Goal: Communication & Community: Answer question/provide support

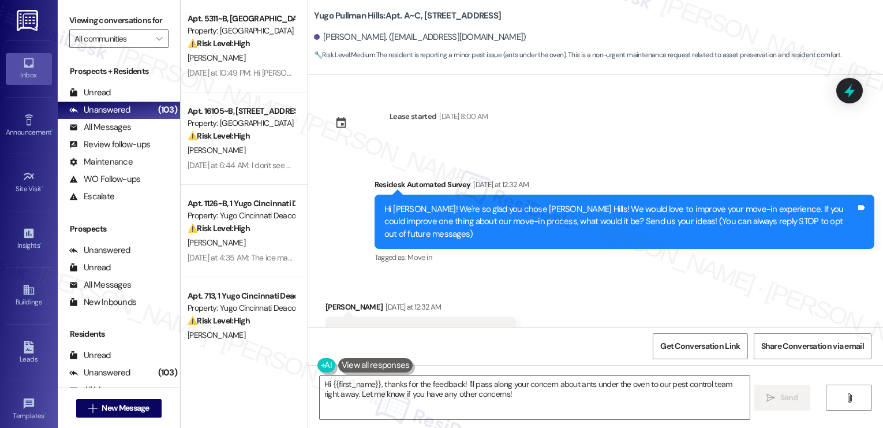
scroll to position [45, 0]
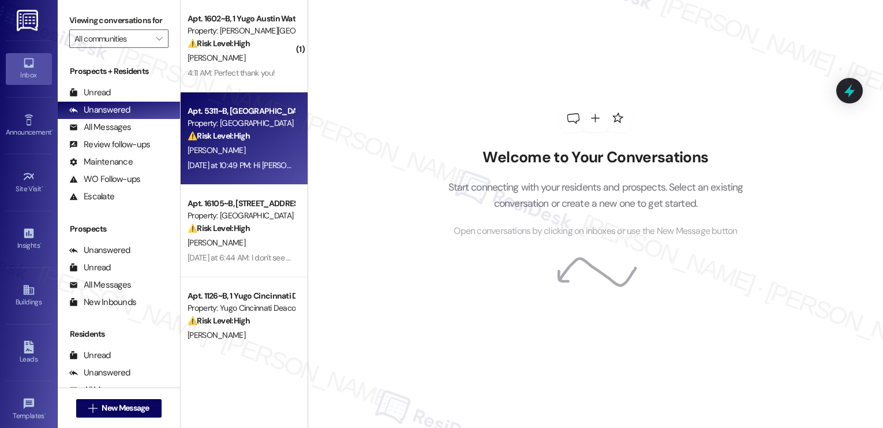
click at [275, 154] on div "[PERSON_NAME]" at bounding box center [240, 150] width 109 height 14
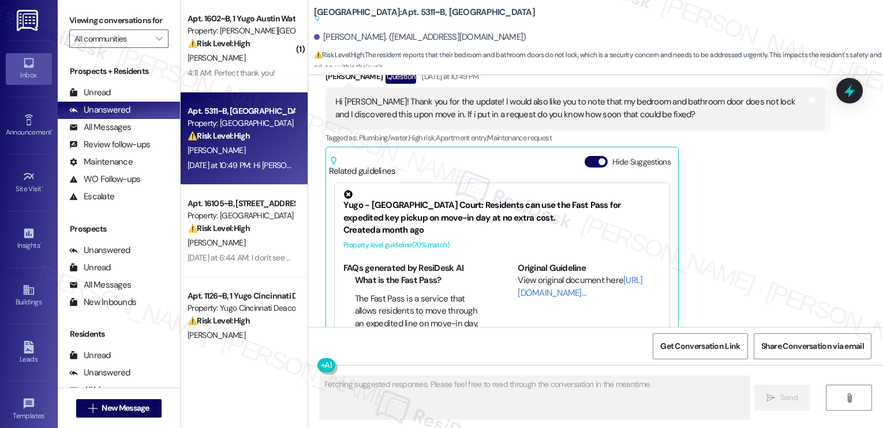
scroll to position [1570, 0]
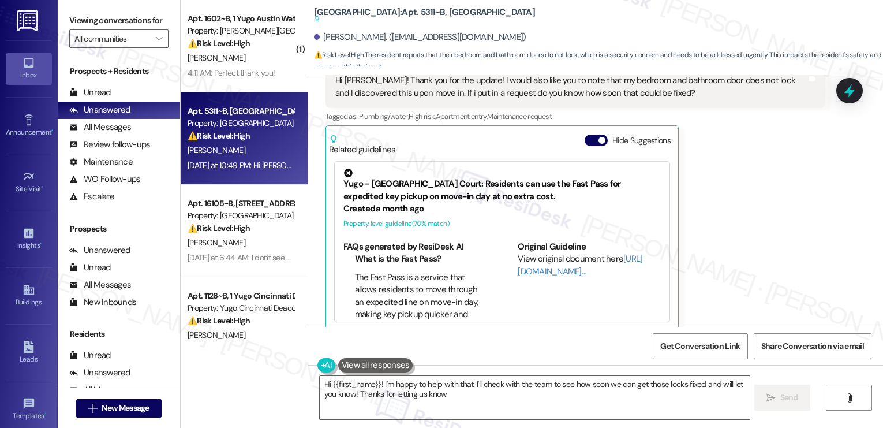
type textarea "Hi {{first_name}}! I'm happy to help with that. I'll check with the team to see…"
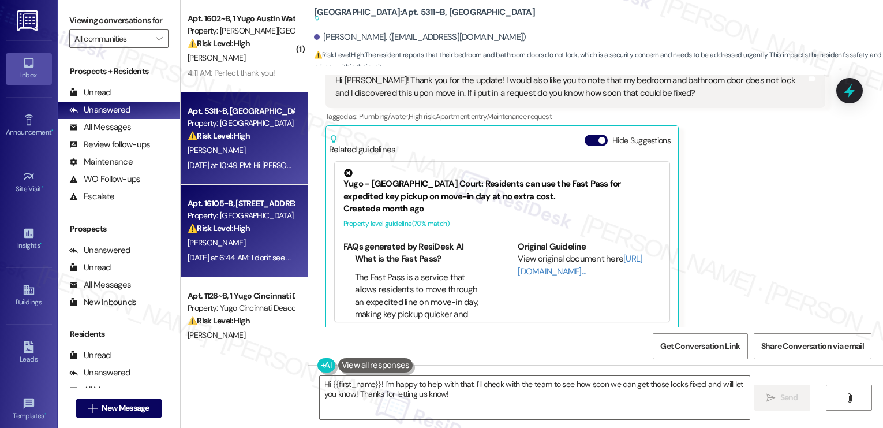
click at [237, 212] on div "Property: [GEOGRAPHIC_DATA]" at bounding box center [241, 216] width 107 height 12
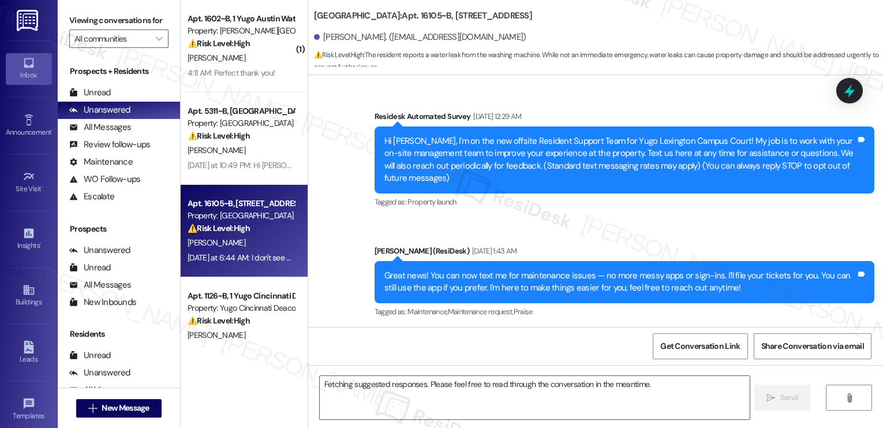
scroll to position [5734, 0]
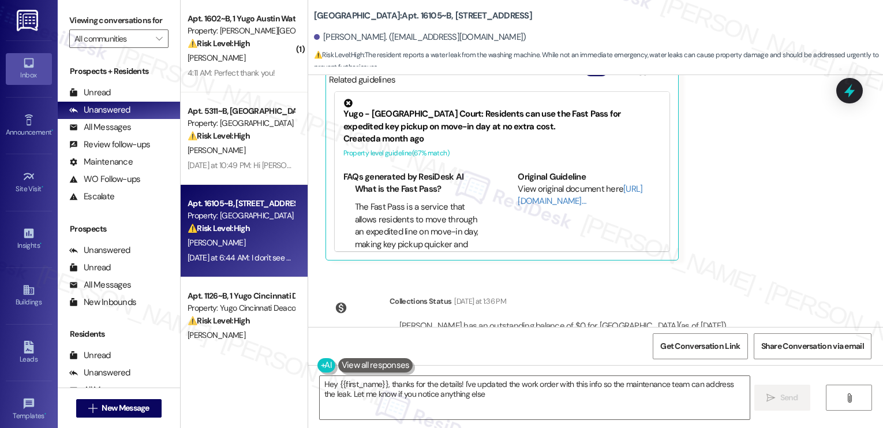
type textarea "Hey {{first_name}}, thanks for the details! I've updated the work order with th…"
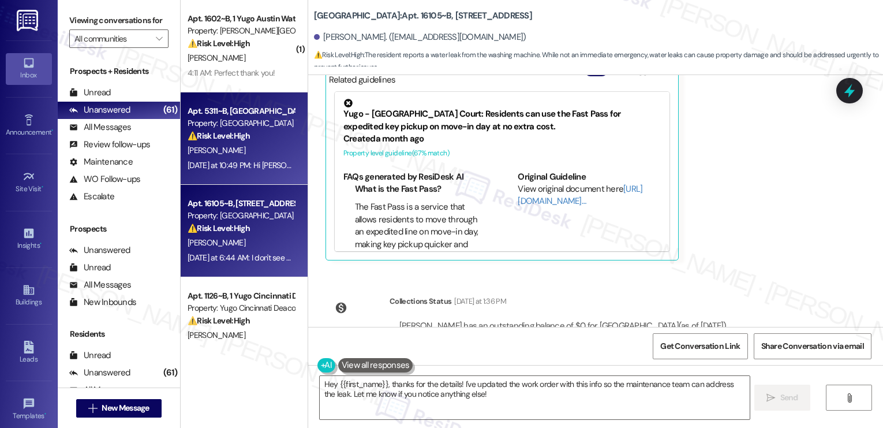
click at [211, 151] on div "[PERSON_NAME]" at bounding box center [240, 150] width 109 height 14
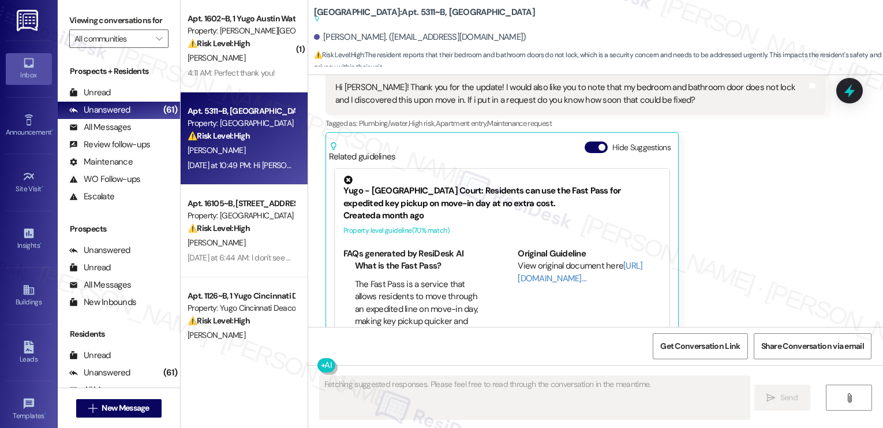
scroll to position [1570, 0]
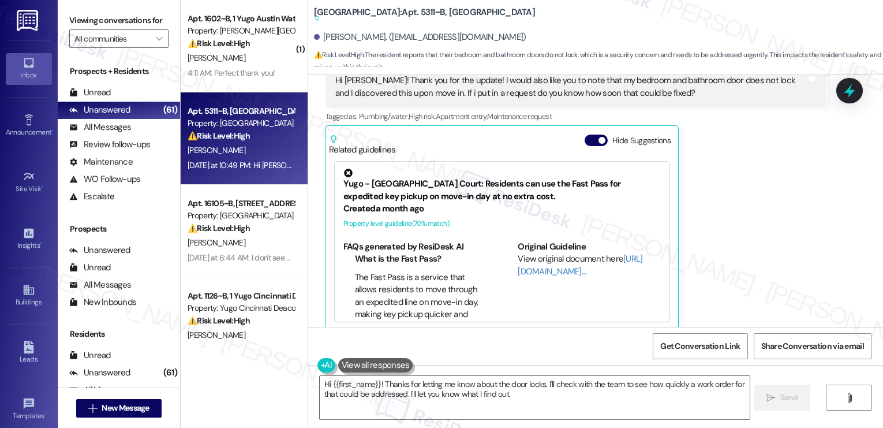
type textarea "Hi {{first_name}}! Thanks for letting me know about the door locks. I'll check …"
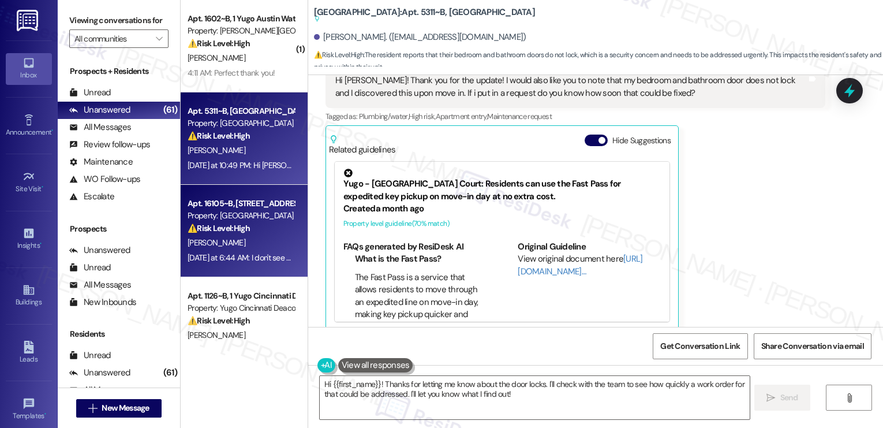
click at [216, 231] on strong "⚠️ Risk Level: High" at bounding box center [219, 228] width 62 height 10
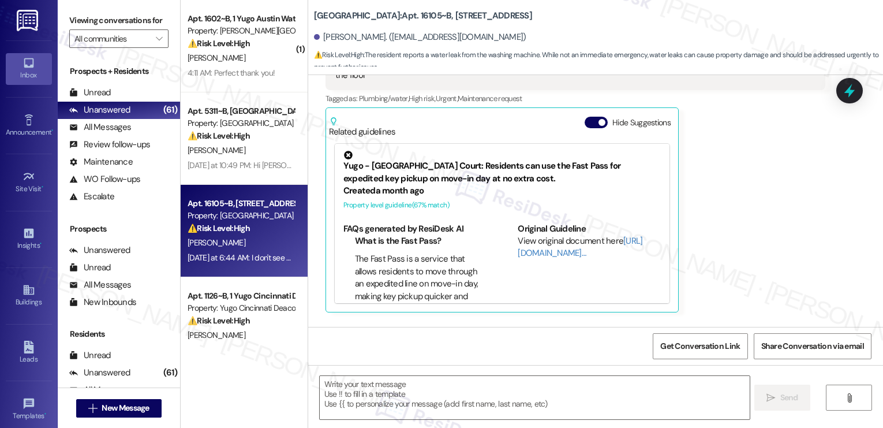
scroll to position [5627, 0]
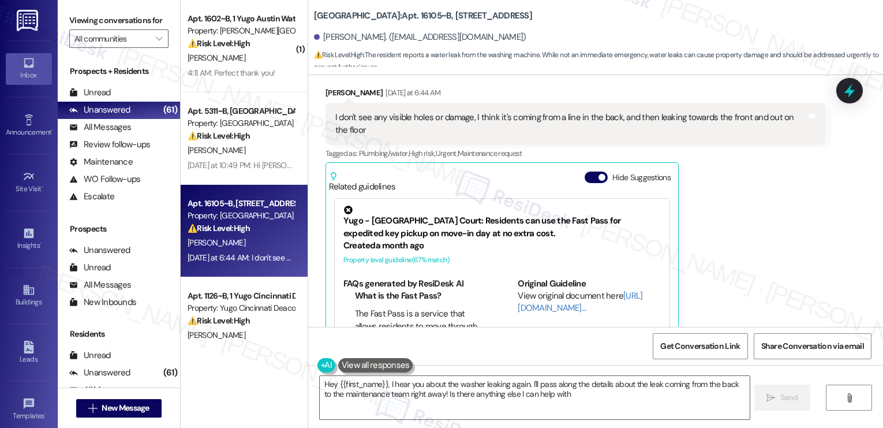
type textarea "Hey {{first_name}}, I hear you about the washer leaking again. I'll pass along …"
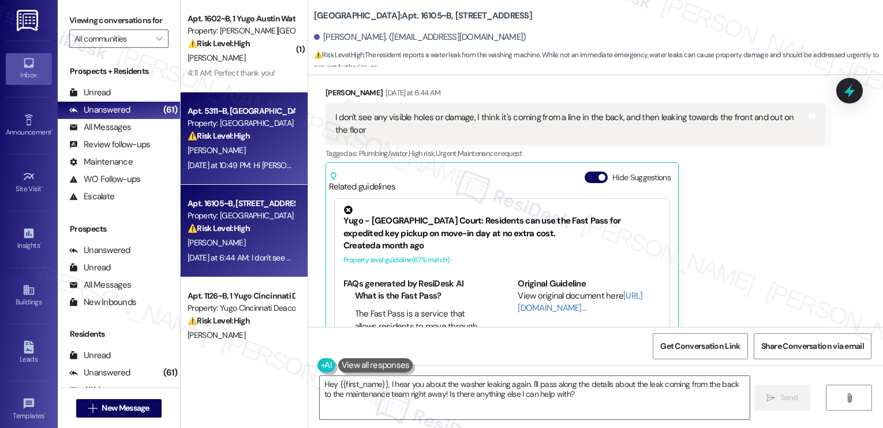
click at [272, 125] on div "Property: [GEOGRAPHIC_DATA]" at bounding box center [241, 123] width 107 height 12
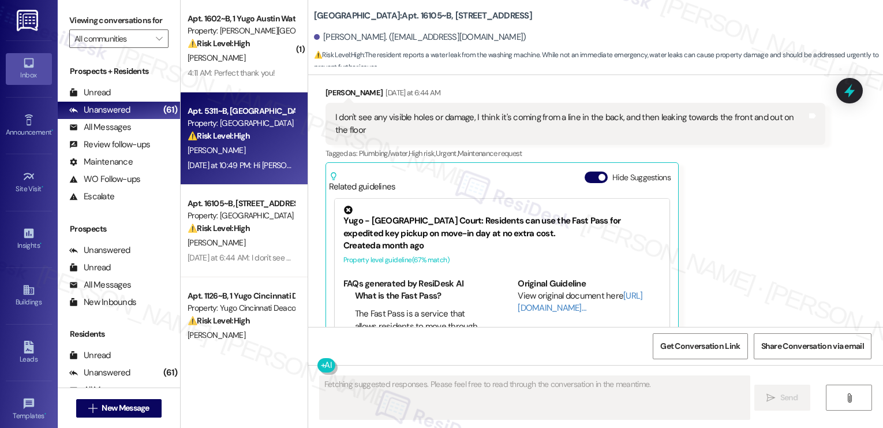
scroll to position [1571, 0]
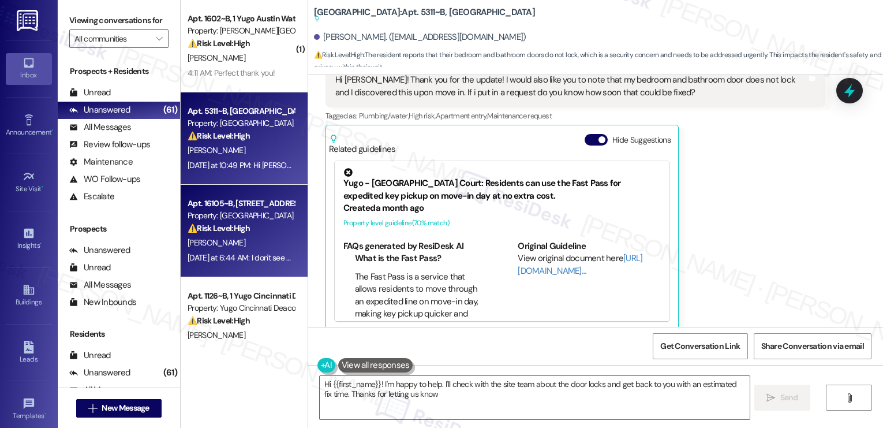
type textarea "Hi {{first_name}}! I'm happy to help. I'll check with the site team about the d…"
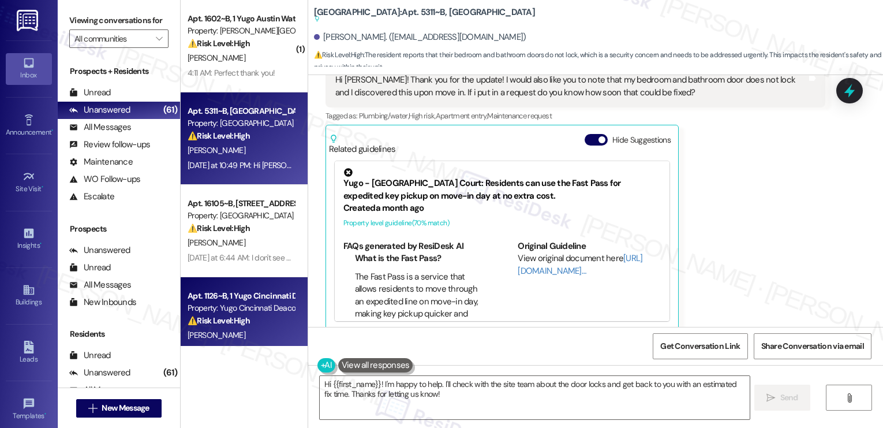
click at [233, 324] on strong "⚠️ Risk Level: High" at bounding box center [219, 320] width 62 height 10
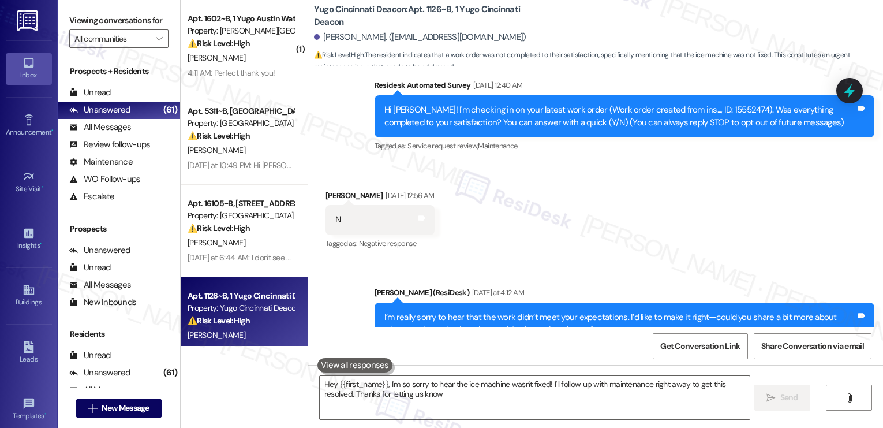
type textarea "Hey {{first_name}}, I'm so sorry to hear the ice machine wasn't fixed! I'll fol…"
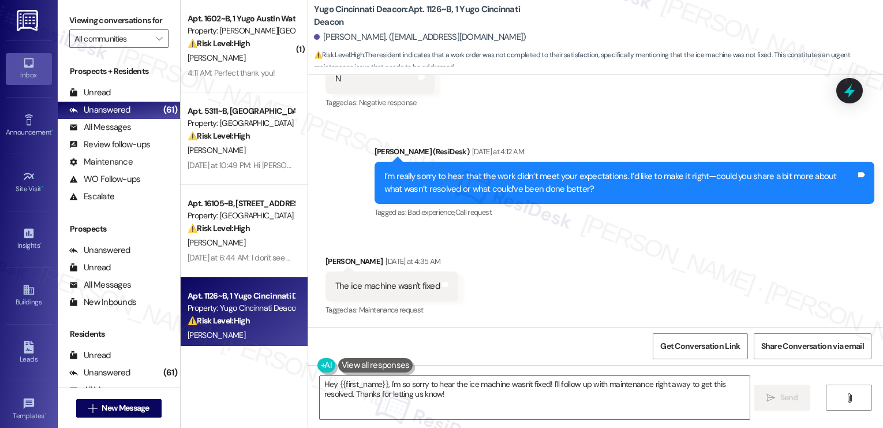
scroll to position [222, 0]
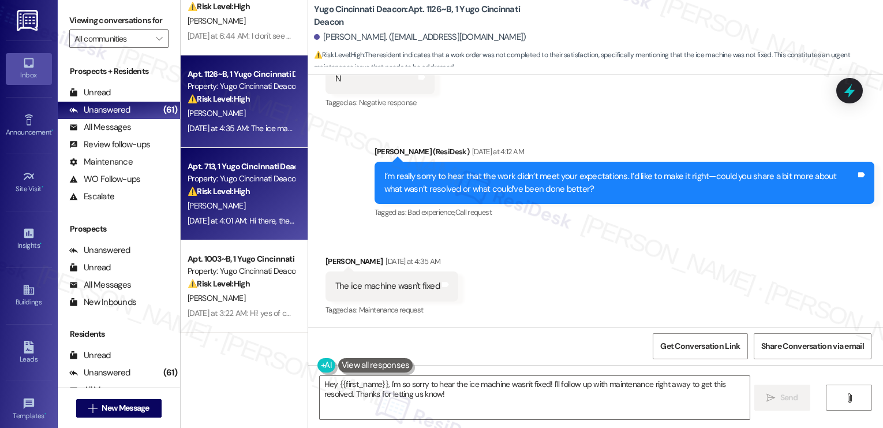
click at [253, 198] on div "Apt. 713, 1 Yugo Cincinnati Deacon Property: Yugo Cincinnati Deacon ⚠️ Risk Lev…" at bounding box center [240, 178] width 109 height 39
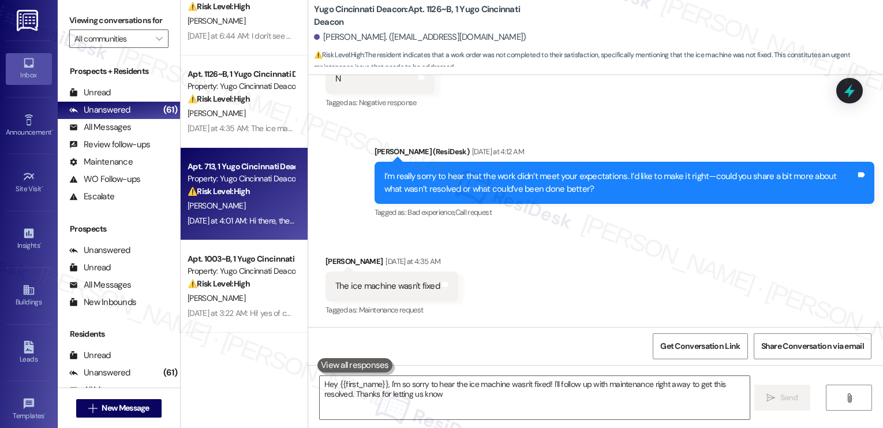
type textarea "Hey {{first_name}}, I'm so sorry to hear the ice machine wasn't fixed! I'll fol…"
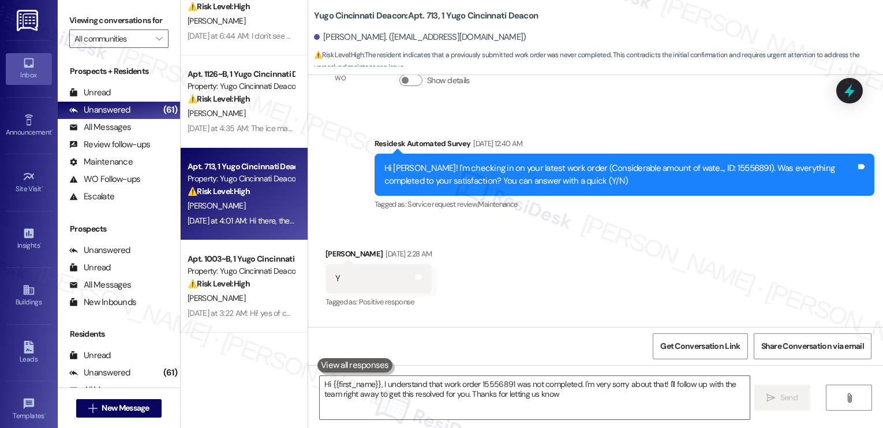
type textarea "Hi {{first_name}}, I understand that work order 15556891 was not completed. I'm…"
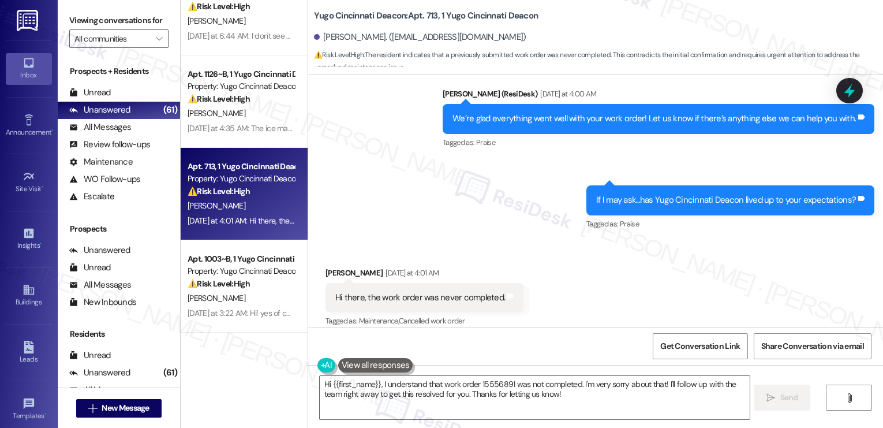
scroll to position [641, 0]
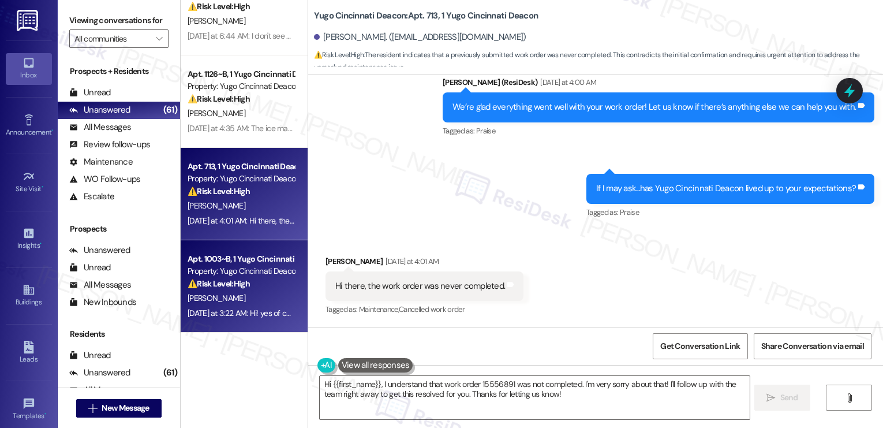
click at [222, 302] on div "[PERSON_NAME]" at bounding box center [240, 298] width 109 height 14
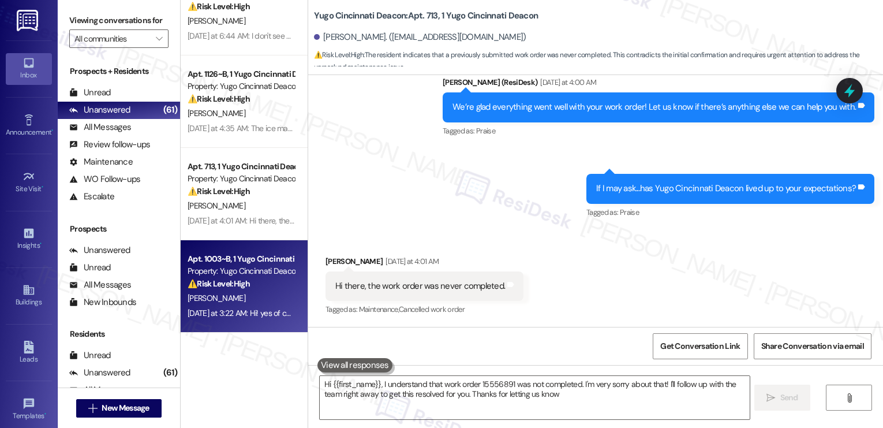
type textarea "Hi {{first_name}}, I understand that work order 15556891 was not completed. I'm…"
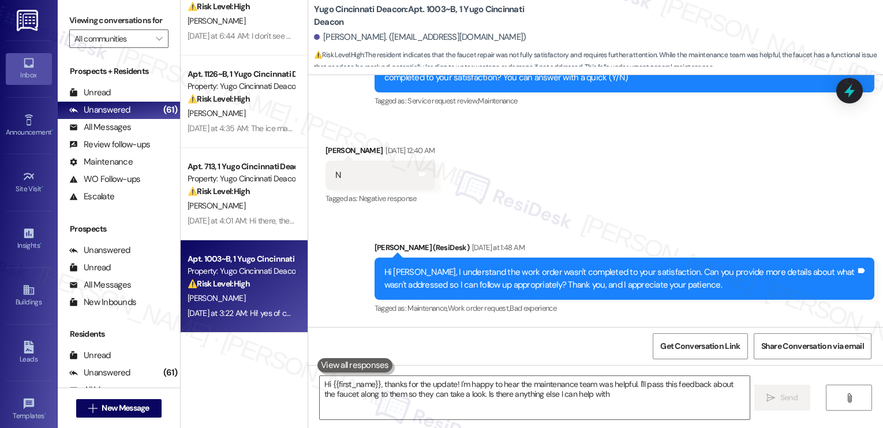
type textarea "Hi {{first_name}}, thanks for the update! I'm happy to hear the maintenance tea…"
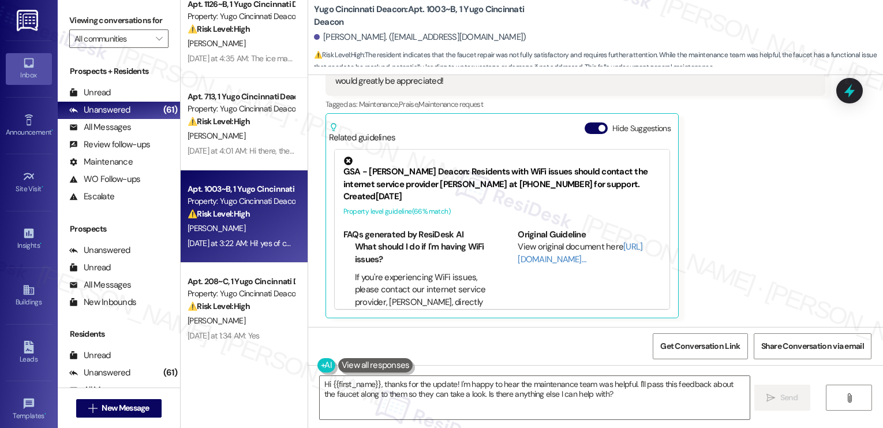
scroll to position [370, 0]
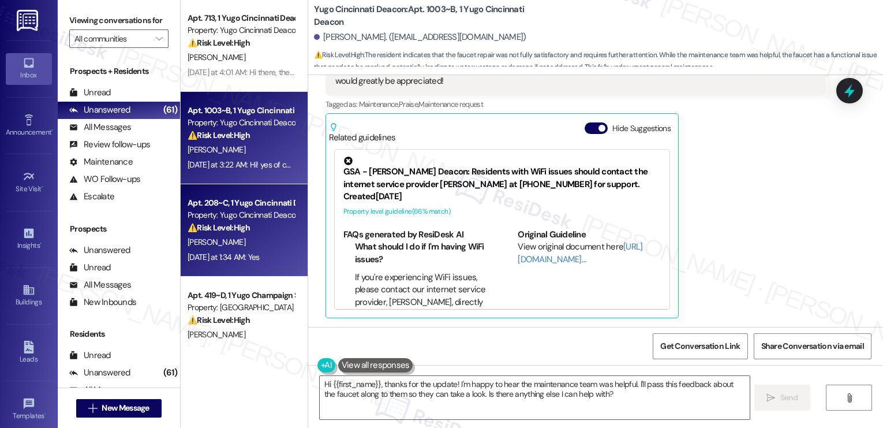
click at [238, 222] on div "⚠️ Risk Level: High The resident states they no longer live at the property and…" at bounding box center [241, 228] width 107 height 12
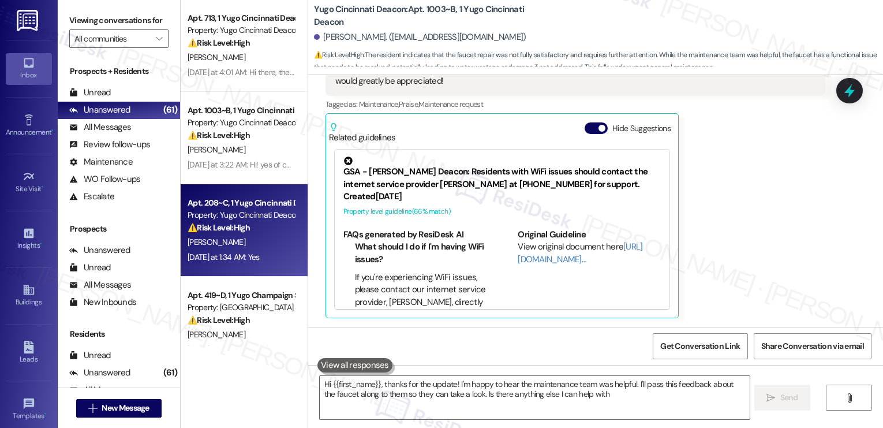
type textarea "Hi {{first_name}}, thanks for the update! I'm happy to hear the maintenance tea…"
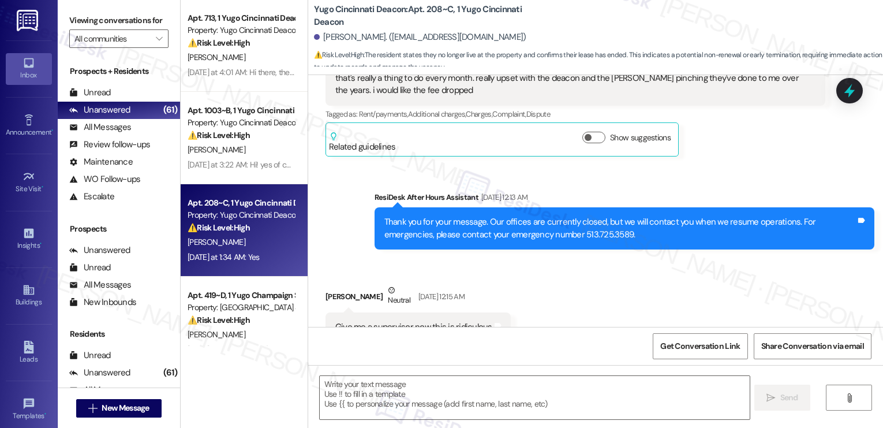
type textarea "Fetching suggested responses. Please feel free to read through the conversation…"
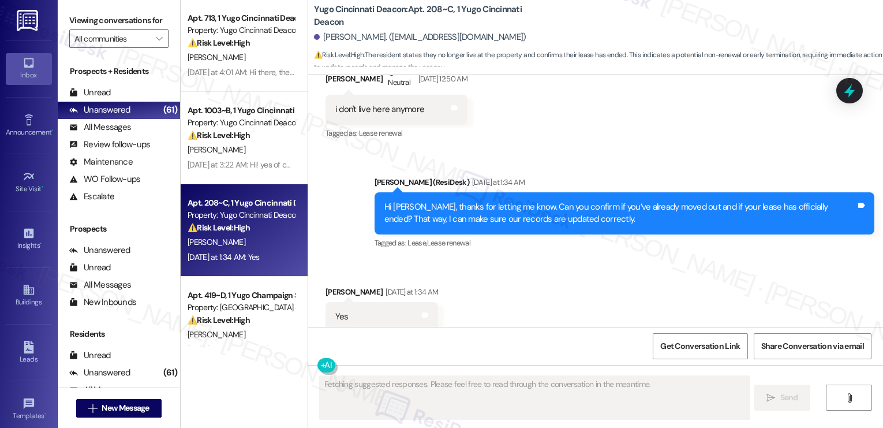
scroll to position [2310, 0]
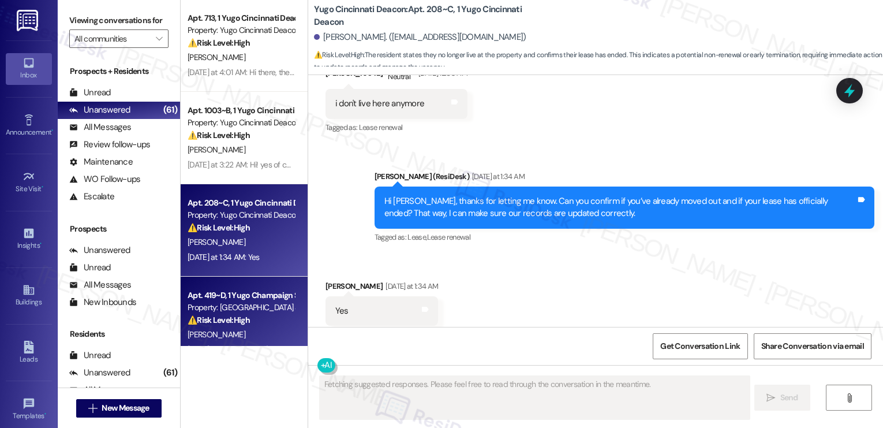
click at [231, 306] on div "Property: [GEOGRAPHIC_DATA] South 3rd Lofts" at bounding box center [241, 307] width 107 height 12
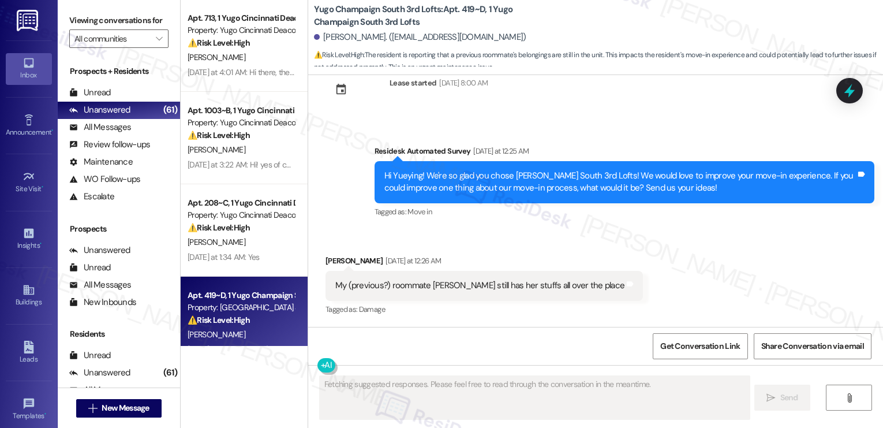
scroll to position [473, 0]
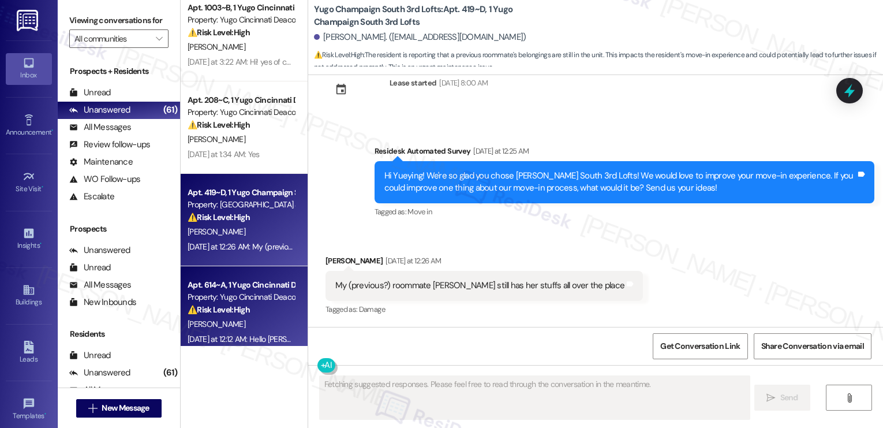
click at [243, 301] on div "Property: Yugo Cincinnati Deacon" at bounding box center [241, 297] width 107 height 12
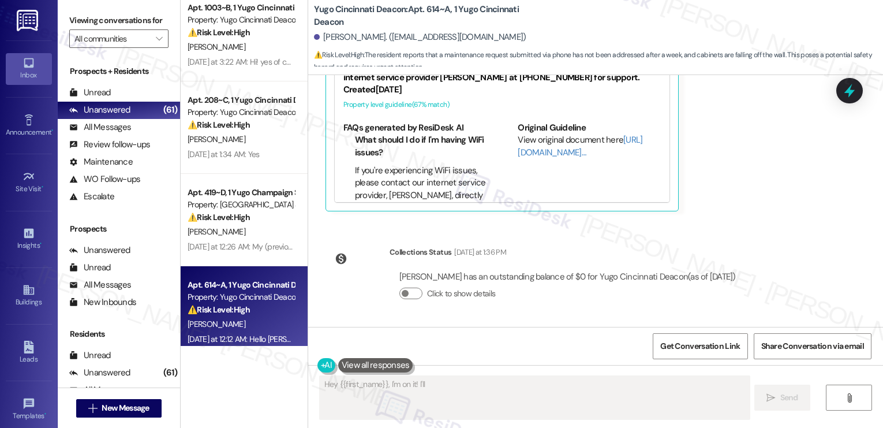
scroll to position [685, 0]
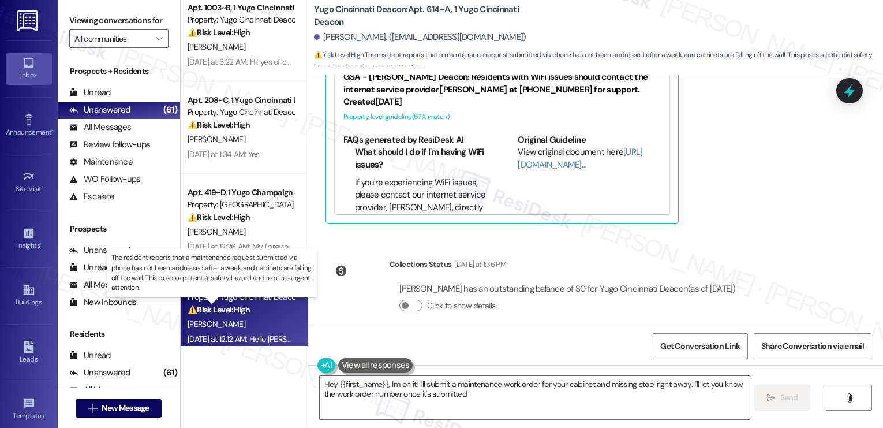
type textarea "Hey {{first_name}}, I'm on it! I'll submit a maintenance work order for your ca…"
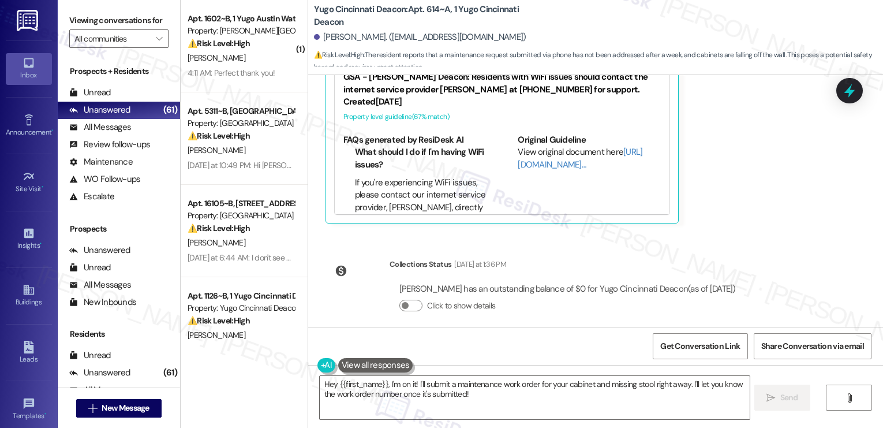
scroll to position [0, 0]
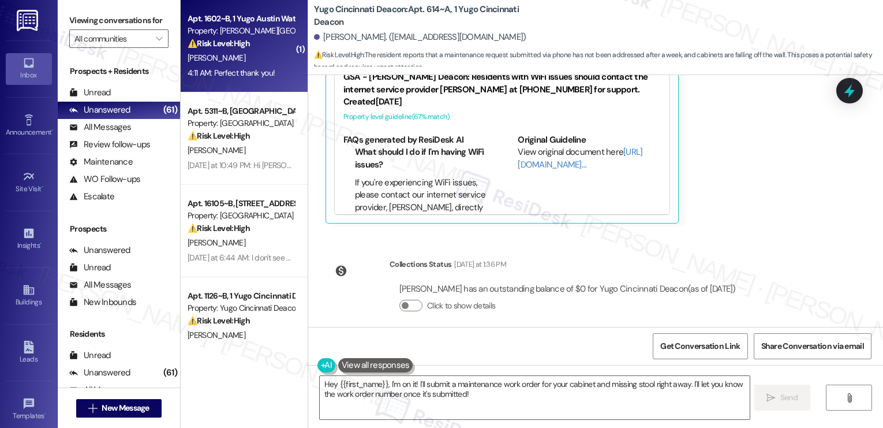
click at [243, 73] on div "4:11 AM: Perfect thank you! 4:11 AM: Perfect thank you!" at bounding box center [231, 73] width 87 height 10
type textarea "Hey {{first_name}}, I'm on it! I'll submit a work order for your cabinets right…"
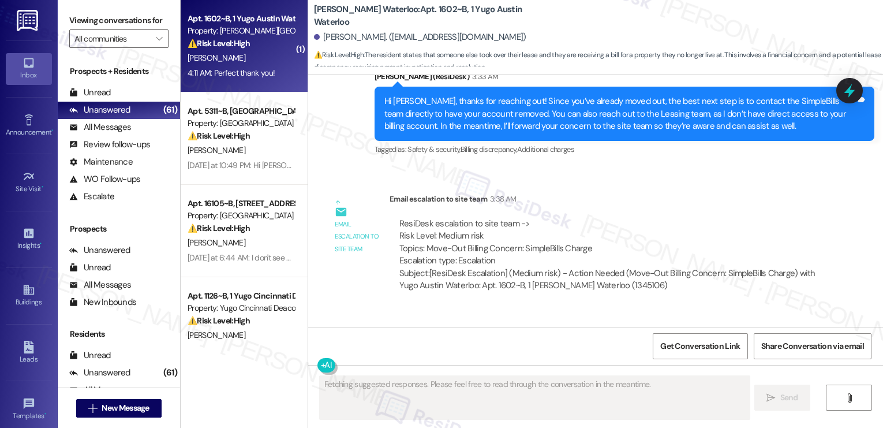
scroll to position [3173, 0]
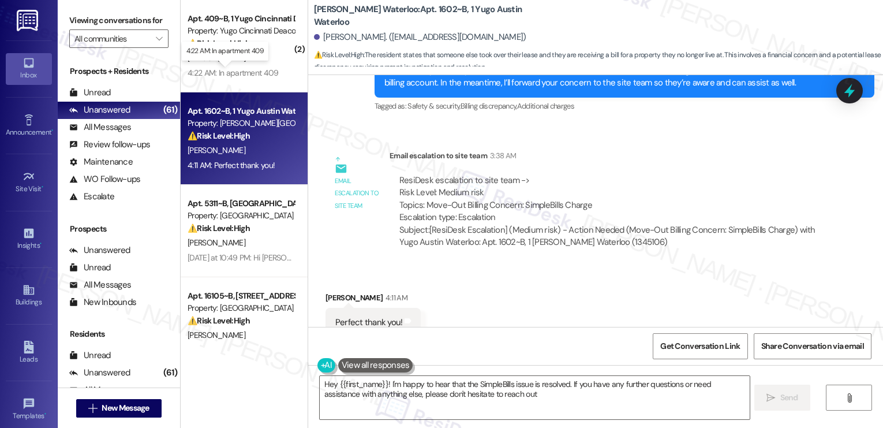
type textarea "Hey {{first_name}}! I'm happy to hear that the SimpleBills issue is resolved. I…"
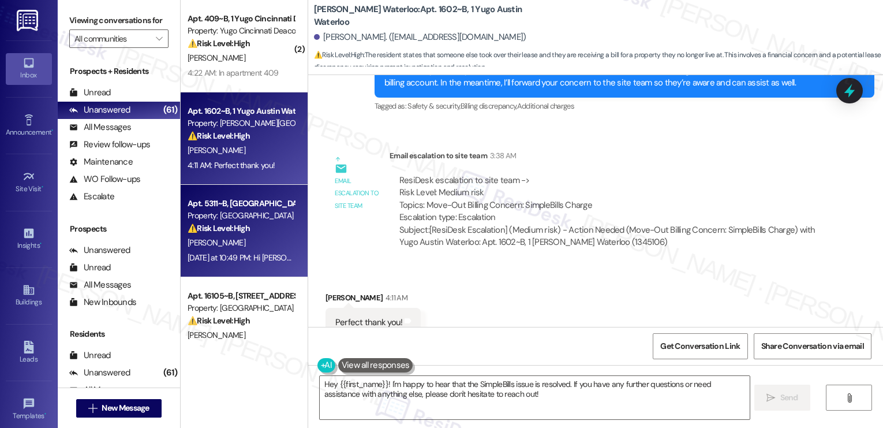
click at [203, 253] on div "[DATE] at 10:49 PM: Hi [PERSON_NAME]! Thank you for the update! I would also li…" at bounding box center [599, 257] width 822 height 10
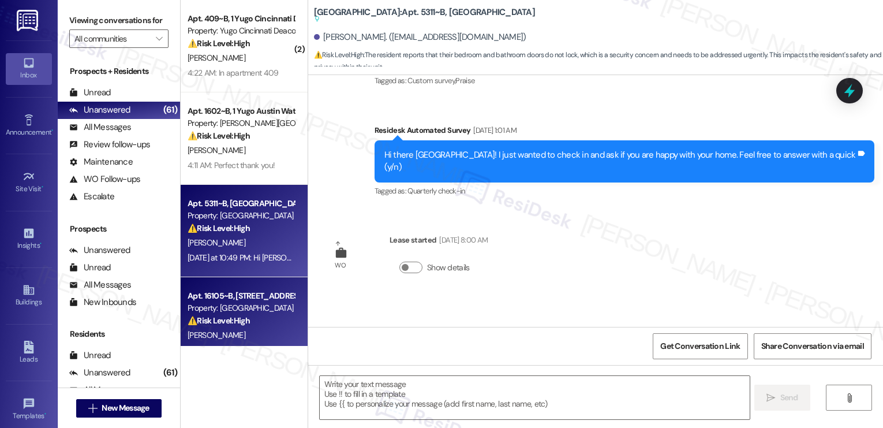
type textarea "Fetching suggested responses. Please feel free to read through the conversation…"
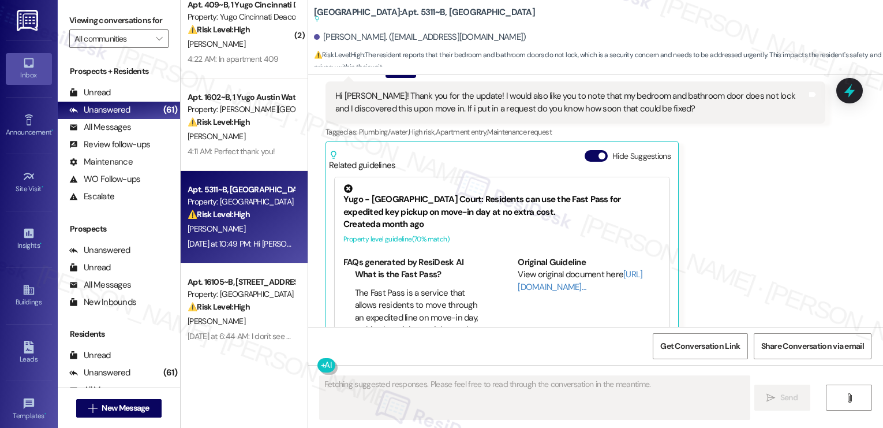
scroll to position [1570, 0]
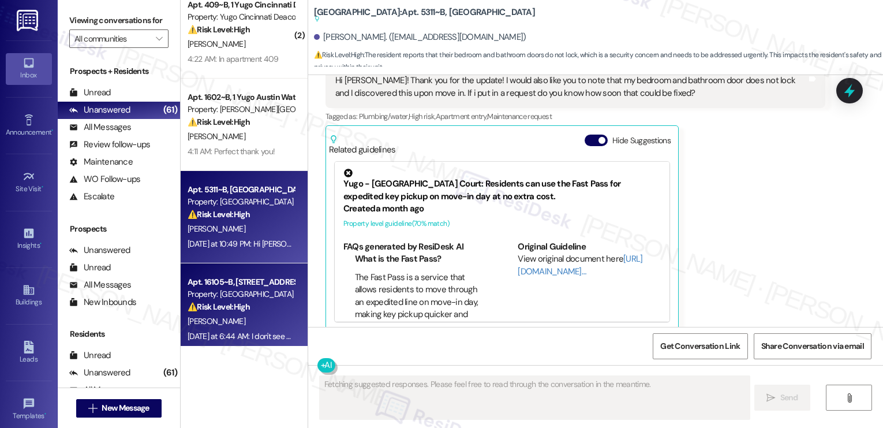
click at [258, 300] on div "Property: [GEOGRAPHIC_DATA]" at bounding box center [241, 294] width 107 height 12
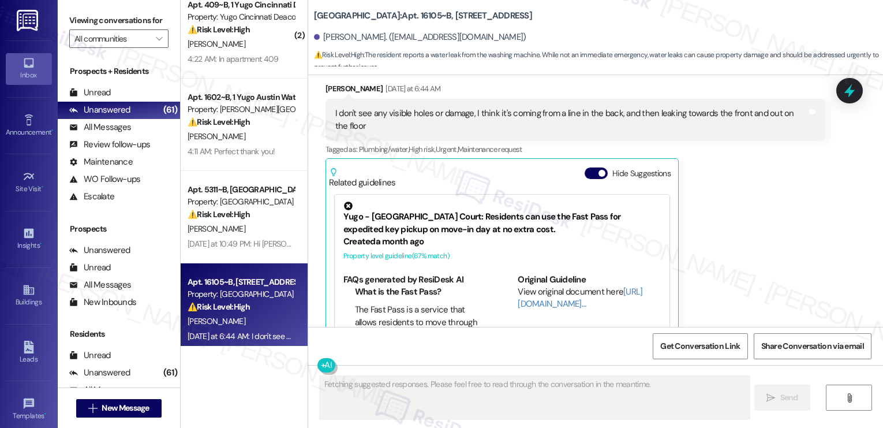
scroll to position [5627, 0]
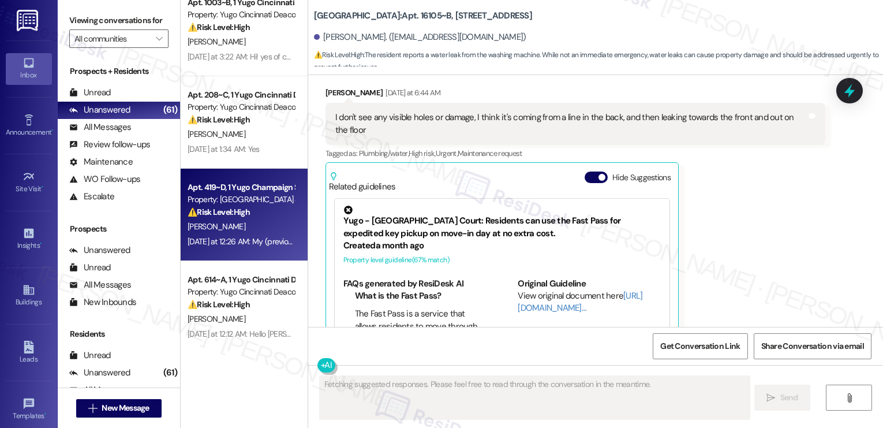
click at [261, 206] on div "⚠️ Risk Level: High The resident is reporting that a previous roommate's belong…" at bounding box center [241, 212] width 107 height 12
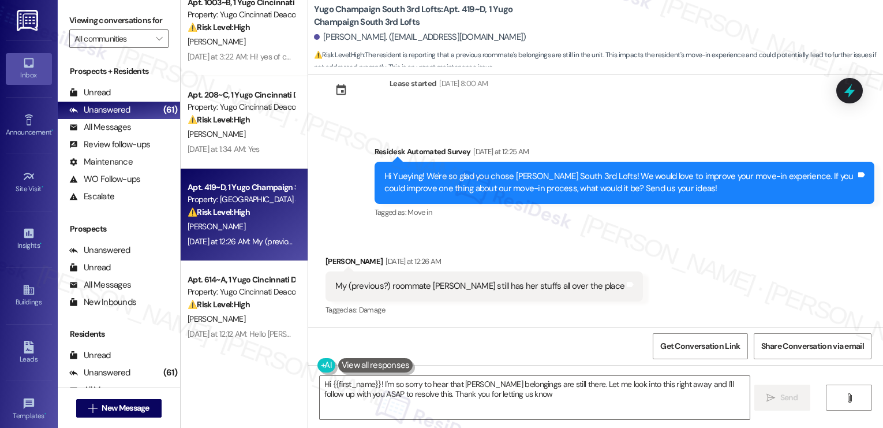
type textarea "Hi {{first_name}}! I'm so sorry to hear that [PERSON_NAME] belongings are still…"
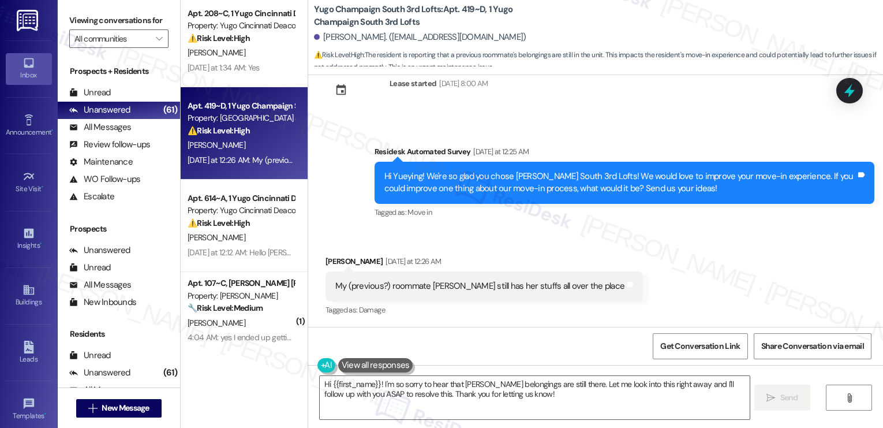
scroll to position [663, 0]
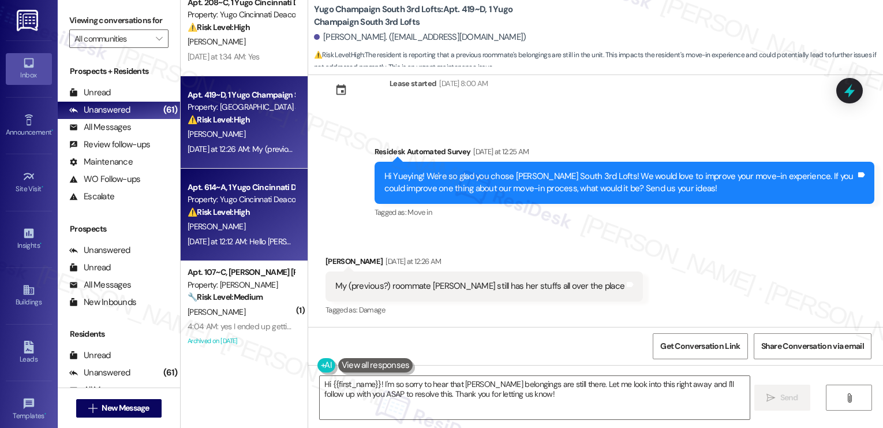
click at [245, 240] on div "[DATE] at 12:12 AM: Hello [PERSON_NAME] we did submit a maintenance order throu…" at bounding box center [606, 241] width 837 height 10
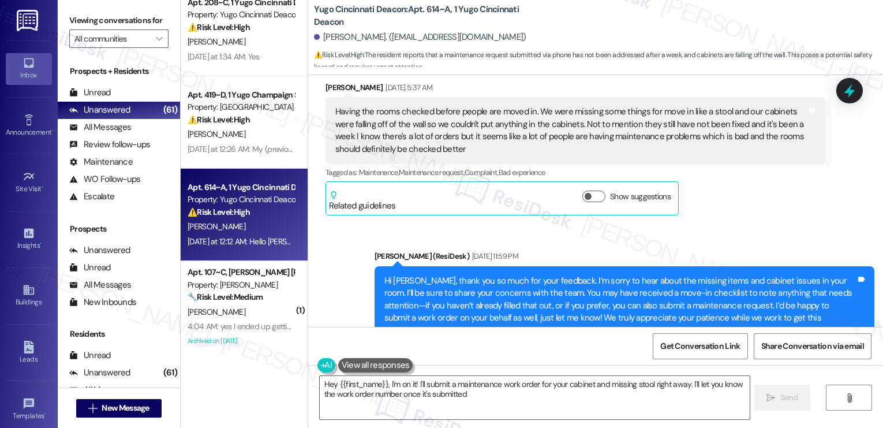
type textarea "Hey {{first_name}}, I'm on it! I'll submit a maintenance work order for your ca…"
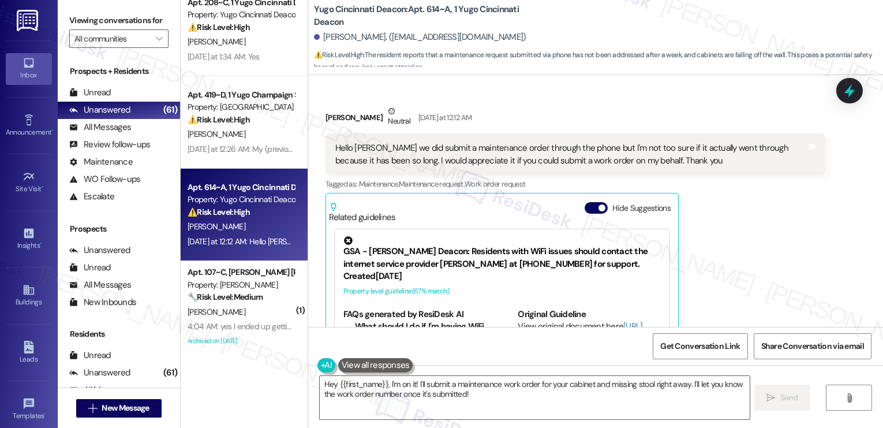
scroll to position [578, 0]
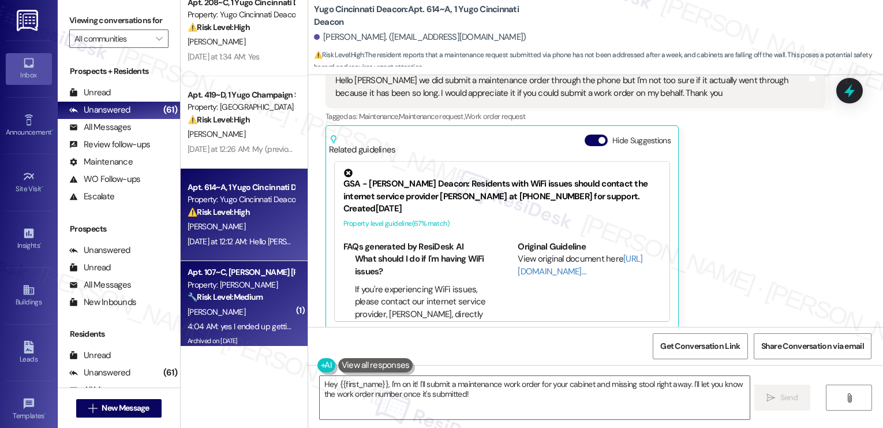
click at [234, 301] on strong "🔧 Risk Level: Medium" at bounding box center [225, 296] width 75 height 10
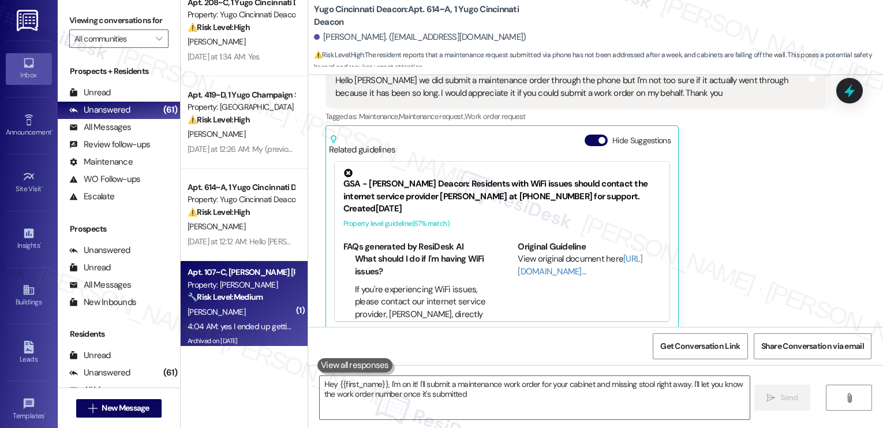
type textarea "Hey {{first_name}}, I'm on it! I'll submit a maintenance work order for your ca…"
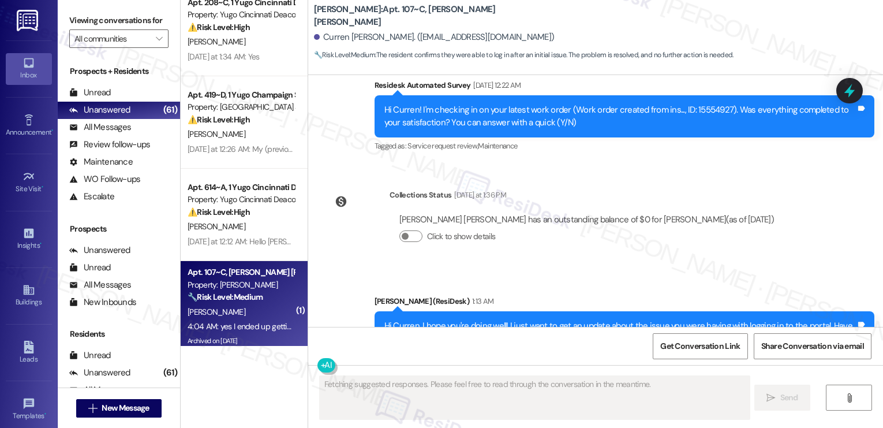
scroll to position [1588, 0]
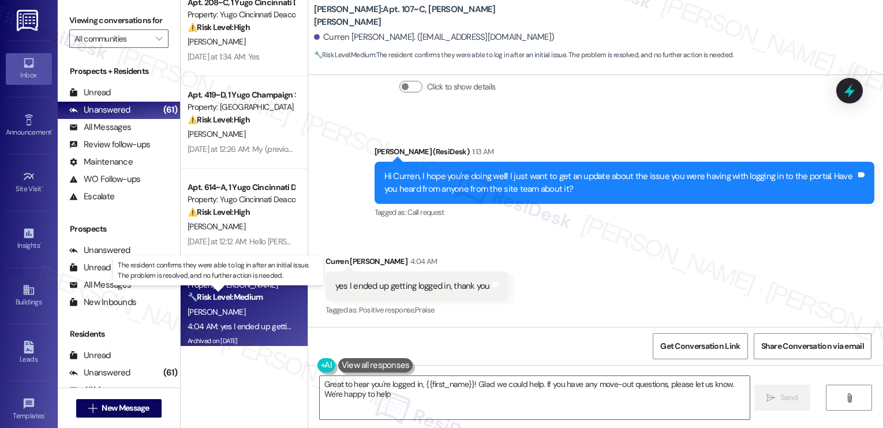
type textarea "Great to hear you're logged in, {{first_name}}! Glad we could help. If you have…"
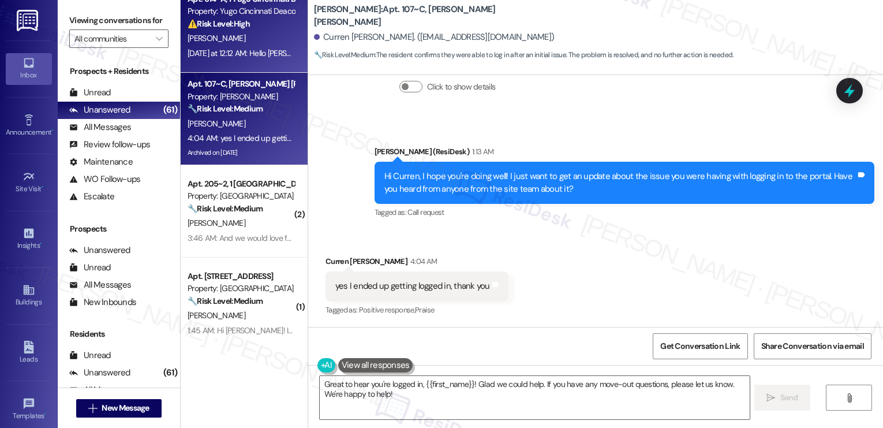
scroll to position [870, 0]
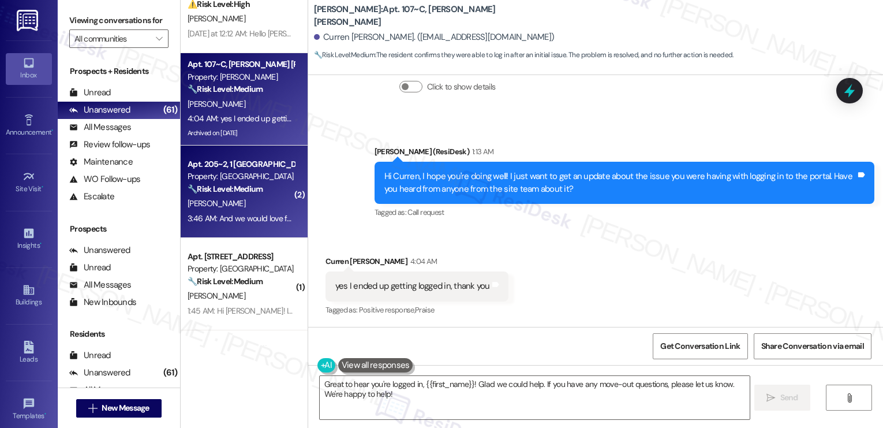
click at [249, 224] on div "3:46 AM: And we would love for this to be done sooner than later bcs it has bee…" at bounding box center [240, 218] width 109 height 14
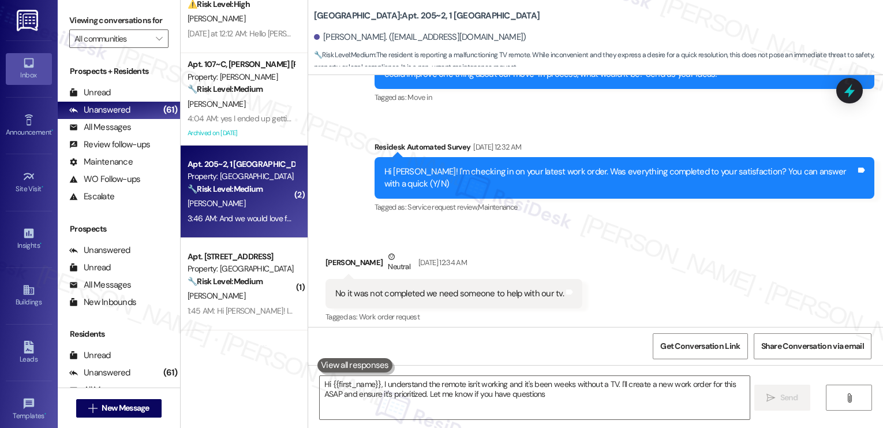
type textarea "Hi {{first_name}}, I understand the remote isn't working and it's been weeks wi…"
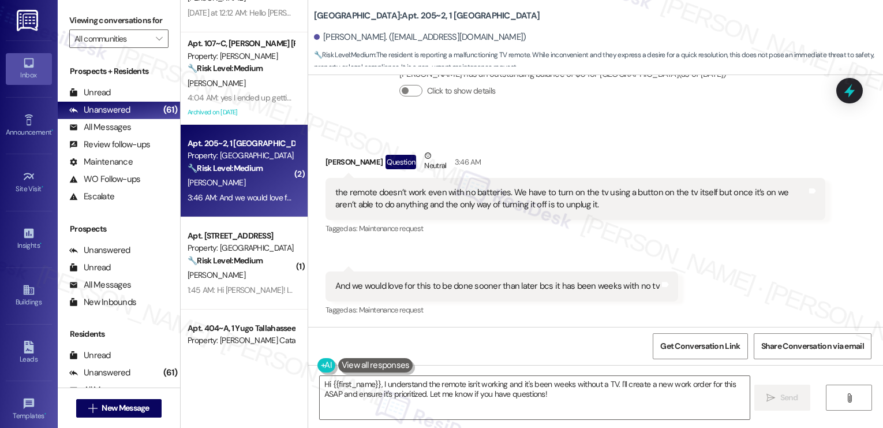
scroll to position [894, 0]
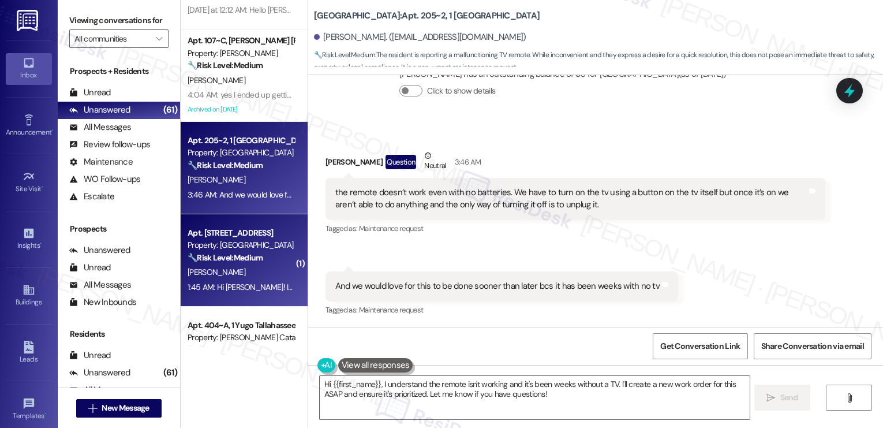
click at [246, 282] on div "1:45 AM: Hi [PERSON_NAME]! I went to office [DATE] and asked [PERSON_NAME]. She…" at bounding box center [506, 287] width 637 height 10
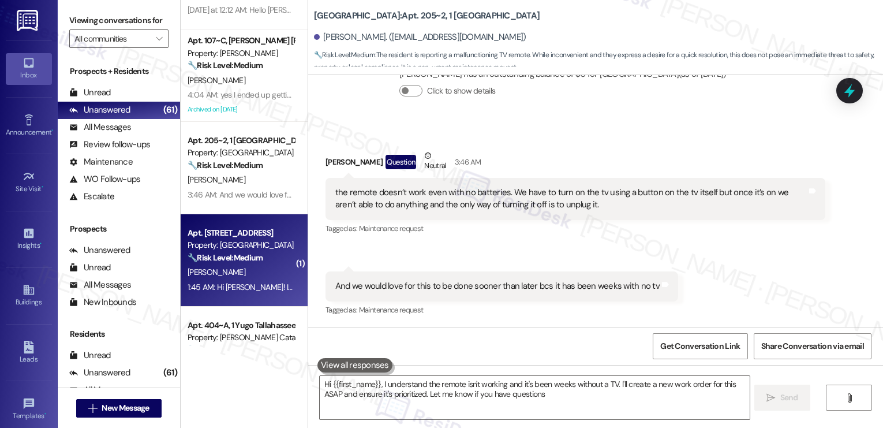
type textarea "Hi {{first_name}}, I understand the remote isn't working and it's been weeks wi…"
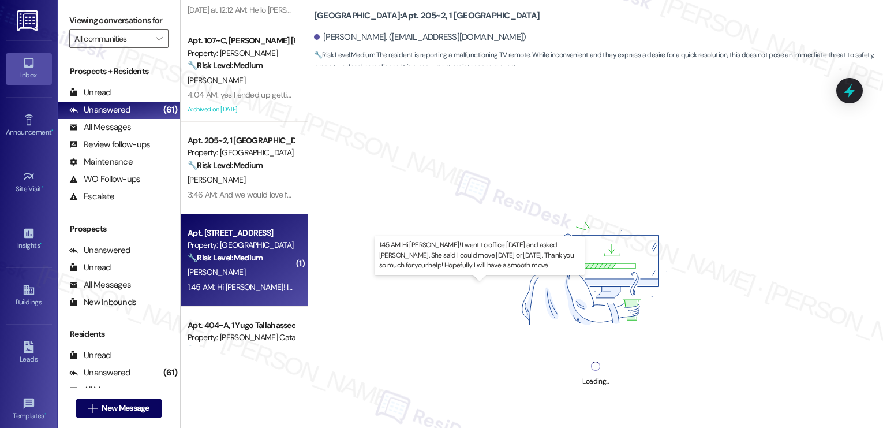
scroll to position [984, 0]
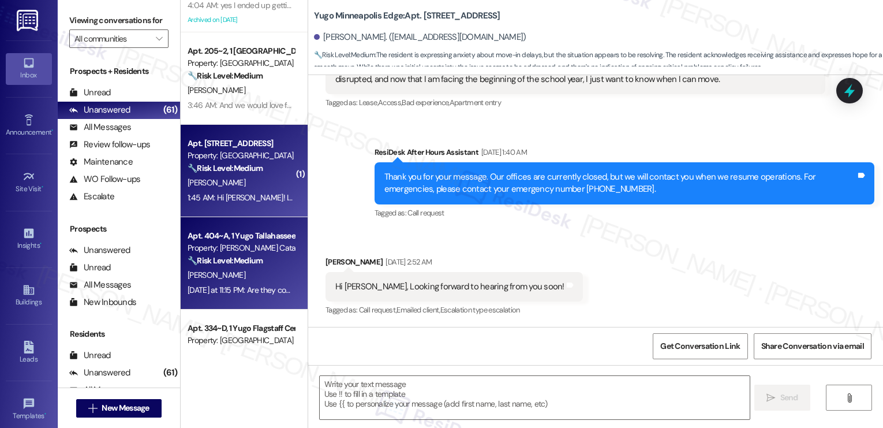
type textarea "Fetching suggested responses. Please feel free to read through the conversation…"
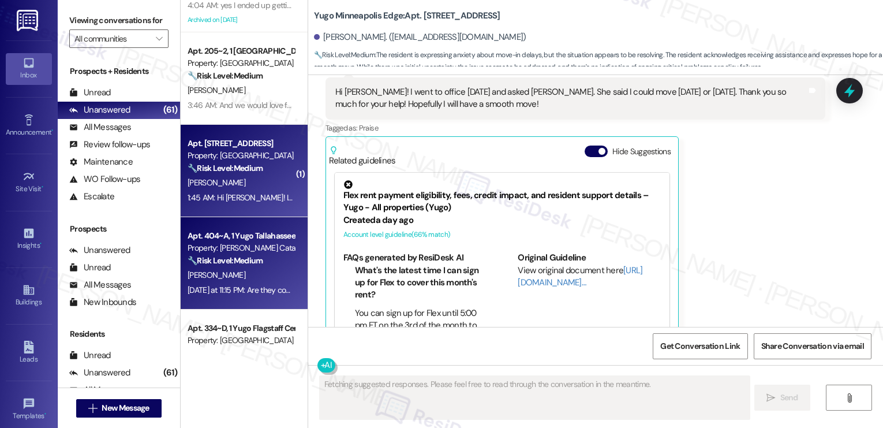
click at [264, 263] on div "🔧 Risk Level: Medium The resident is following up on a dresser repair and a toi…" at bounding box center [241, 261] width 107 height 12
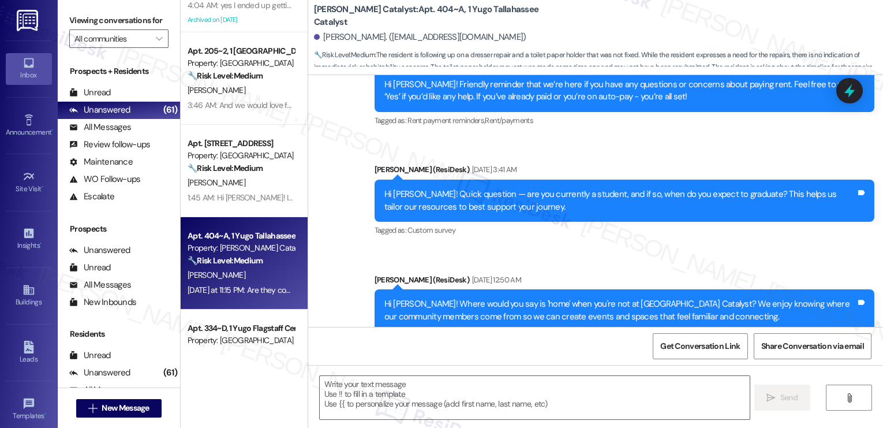
type textarea "Fetching suggested responses. Please feel free to read through the conversation…"
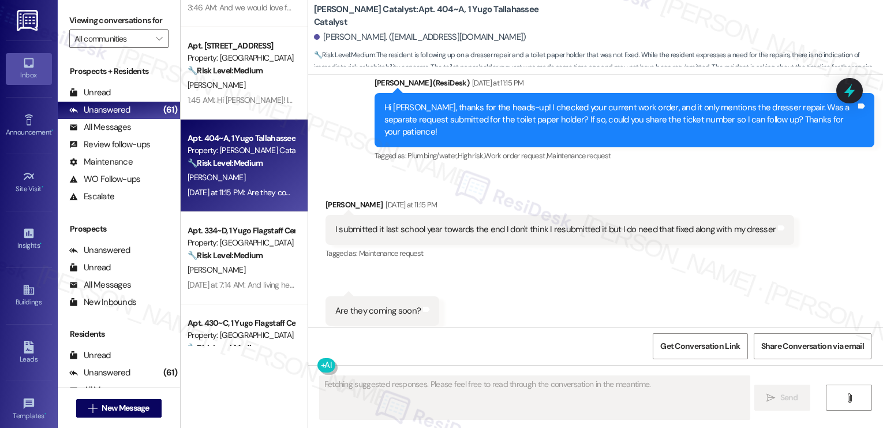
scroll to position [1083, 0]
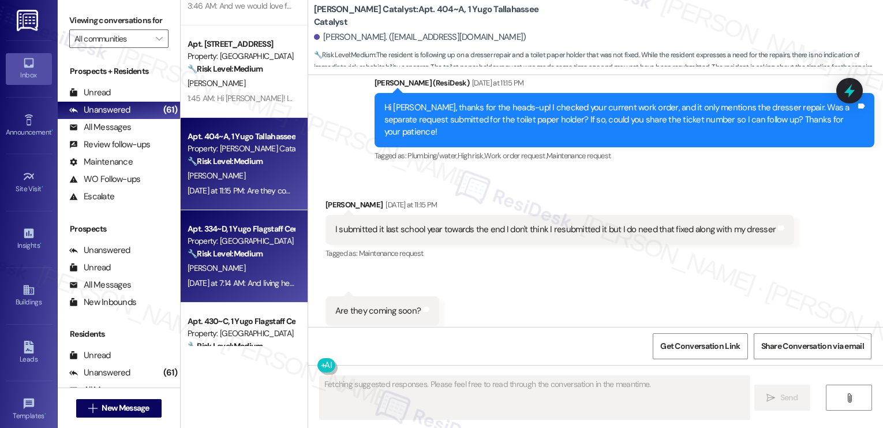
click at [269, 260] on div "Apt. 334~D, 1 Yugo Flagstaff Central Property: Yugo Flagstaff Central 🔧 Risk Le…" at bounding box center [240, 241] width 109 height 39
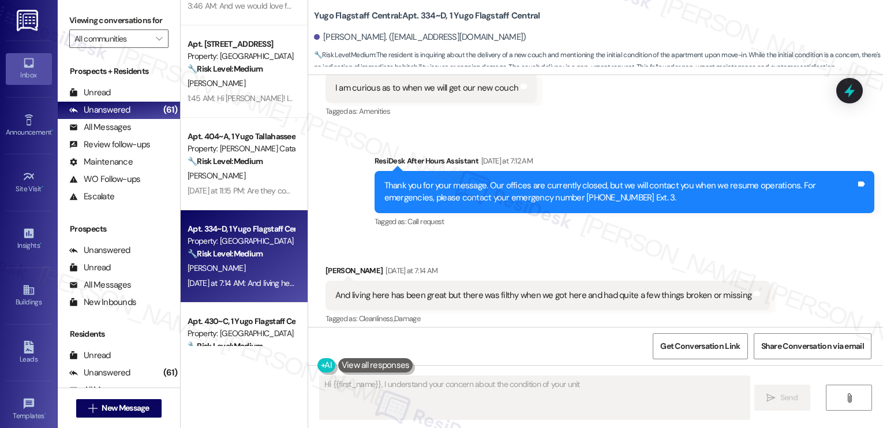
scroll to position [848, 0]
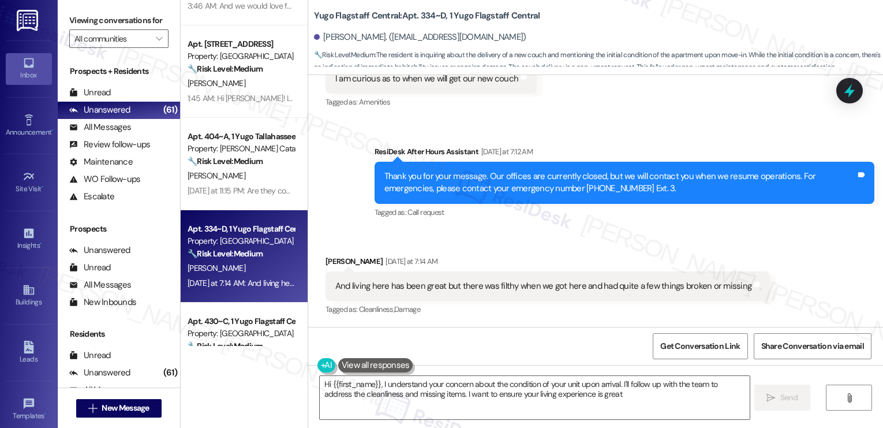
type textarea "Hi {{first_name}}, I understand your concern about the condition of your unit u…"
click at [235, 354] on div "Apt. 614~A, 1 Yugo Cincinnati Deacon Property: Yugo Cincinnati Deacon ⚠️ Risk L…" at bounding box center [244, 214] width 127 height 428
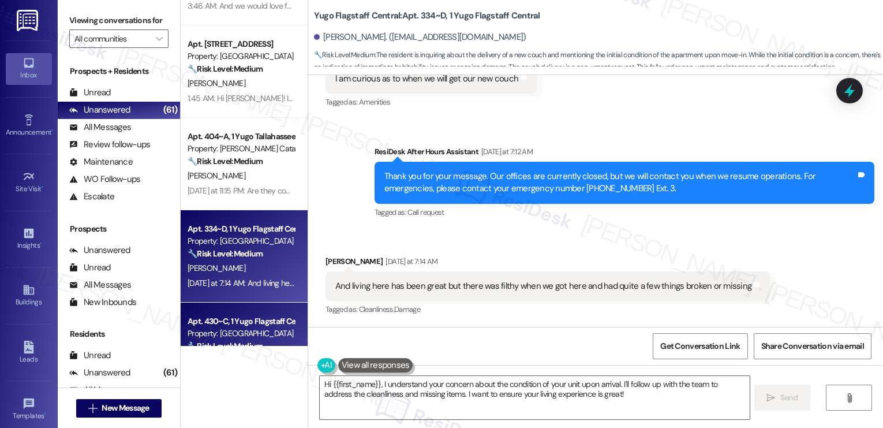
click at [242, 328] on div "Property: [GEOGRAPHIC_DATA]" at bounding box center [241, 333] width 107 height 12
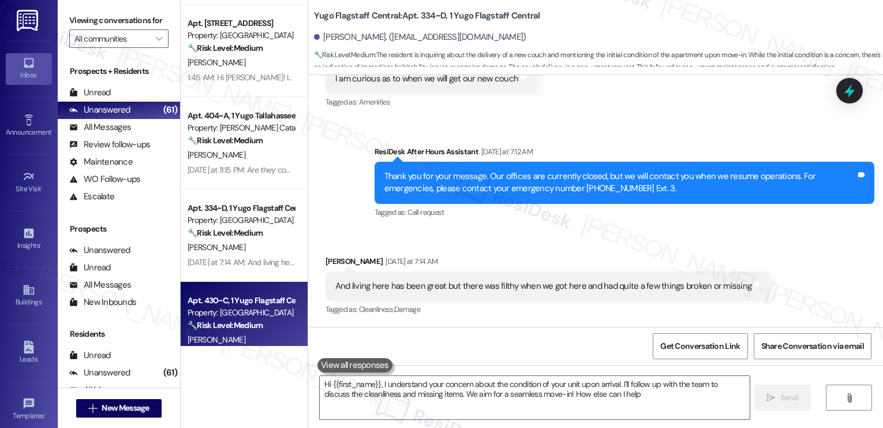
type textarea "Hi {{first_name}}, I understand your concern about the condition of your unit u…"
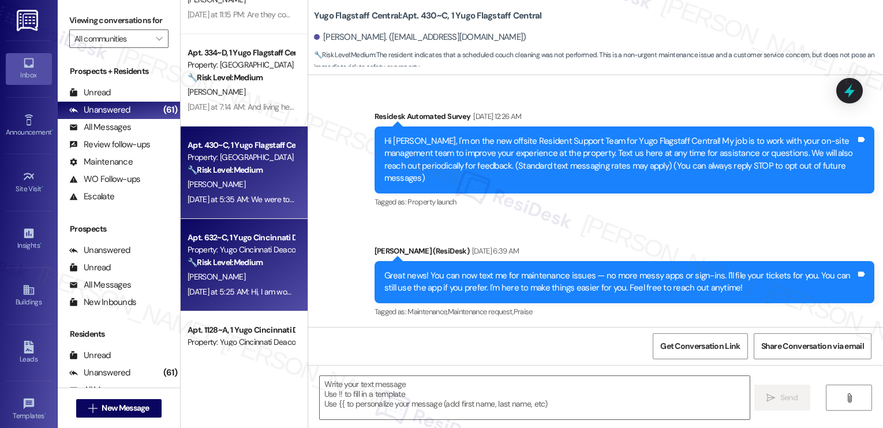
scroll to position [1260, 0]
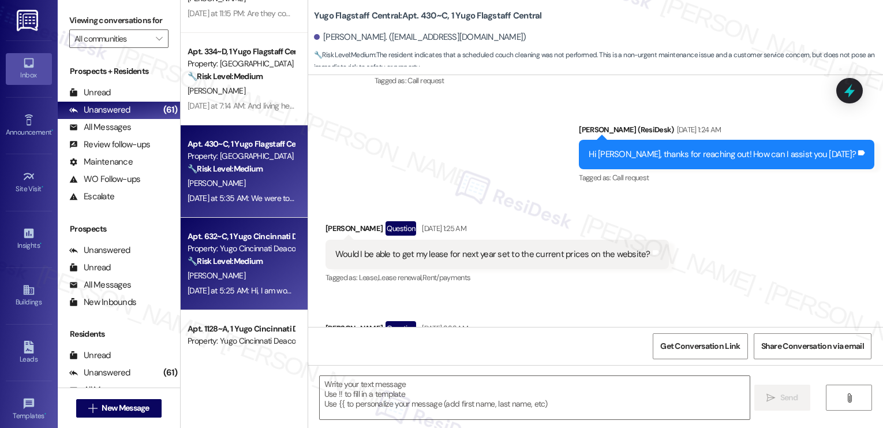
click at [250, 248] on div "Property: Yugo Cincinnati Deacon" at bounding box center [241, 248] width 107 height 12
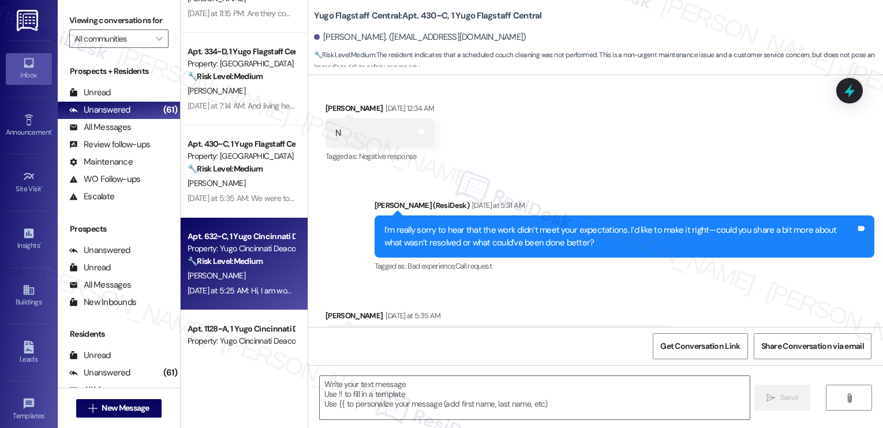
scroll to position [2150, 0]
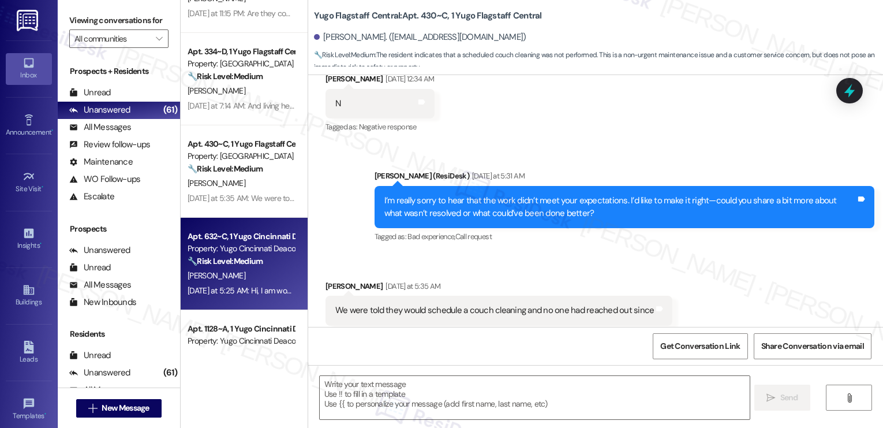
type textarea "Fetching suggested responses. Please feel free to read through the conversation…"
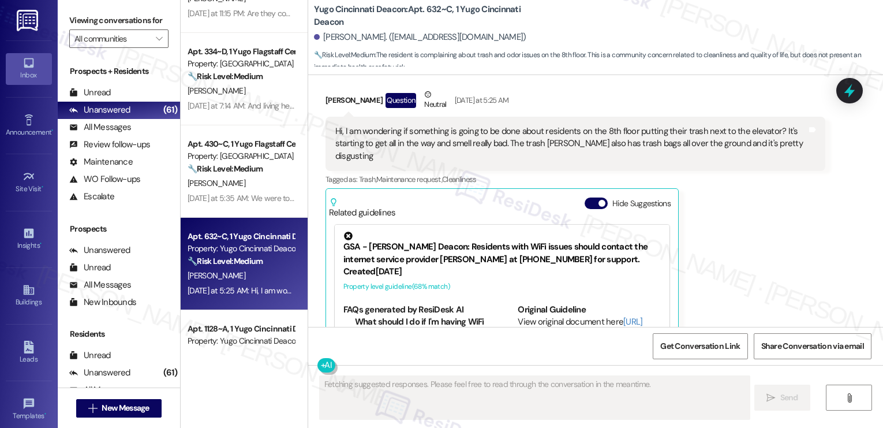
scroll to position [1394, 0]
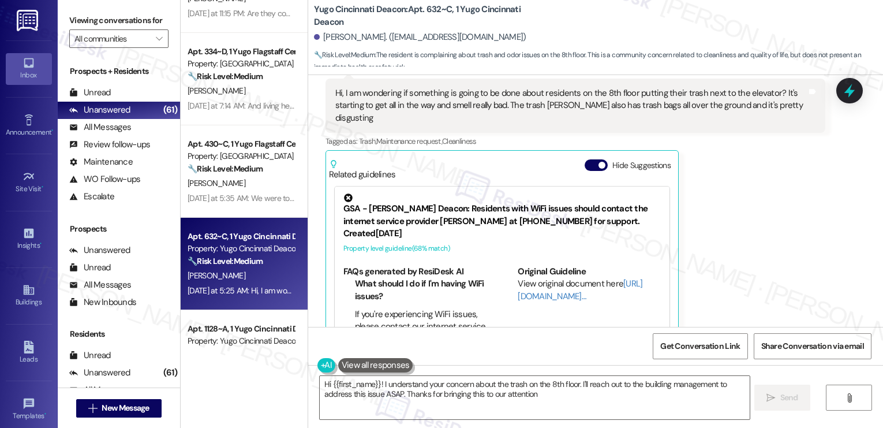
type textarea "Hi {{first_name}}! I understand your concern about the trash on the 8th floor. …"
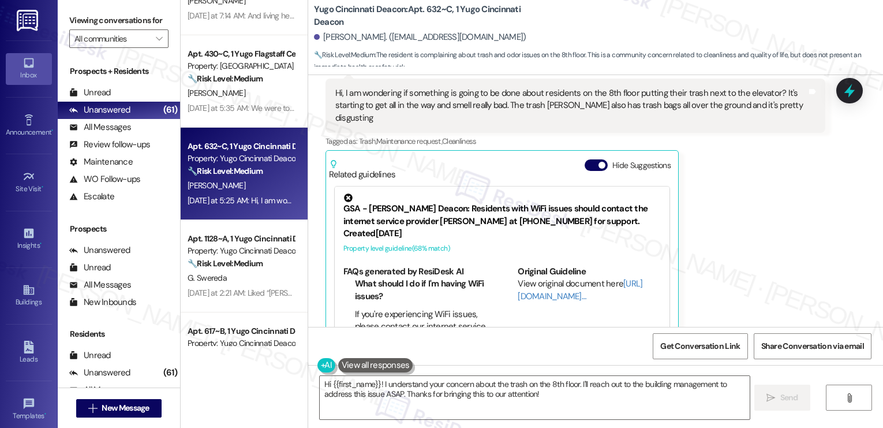
scroll to position [1356, 0]
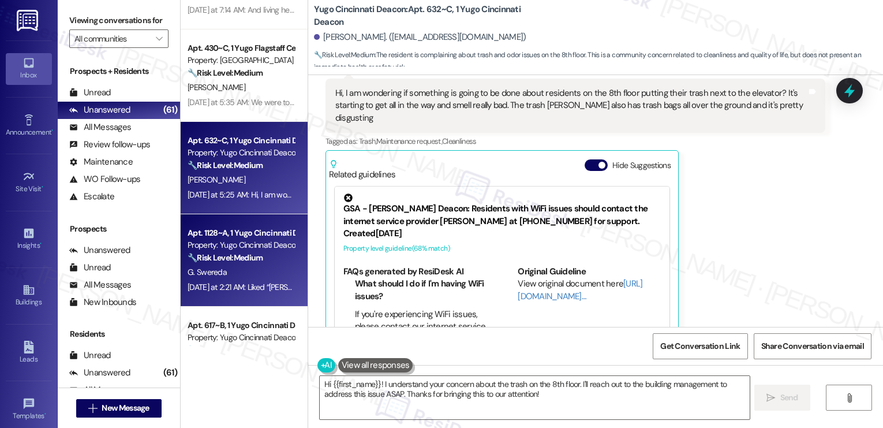
click at [246, 248] on div "Property: Yugo Cincinnati Deacon" at bounding box center [241, 245] width 107 height 12
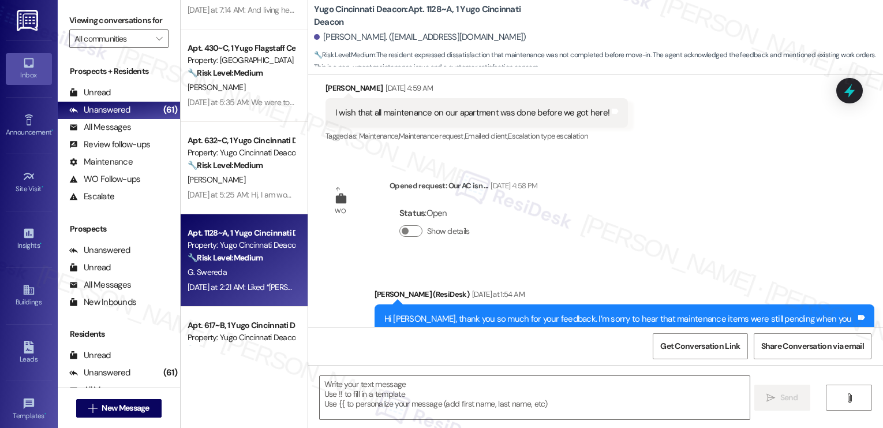
type textarea "Fetching suggested responses. Please feel free to read through the conversation…"
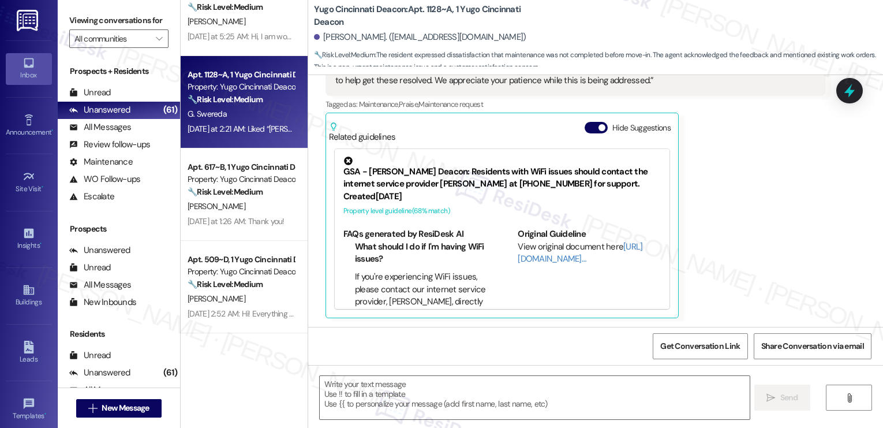
scroll to position [1528, 0]
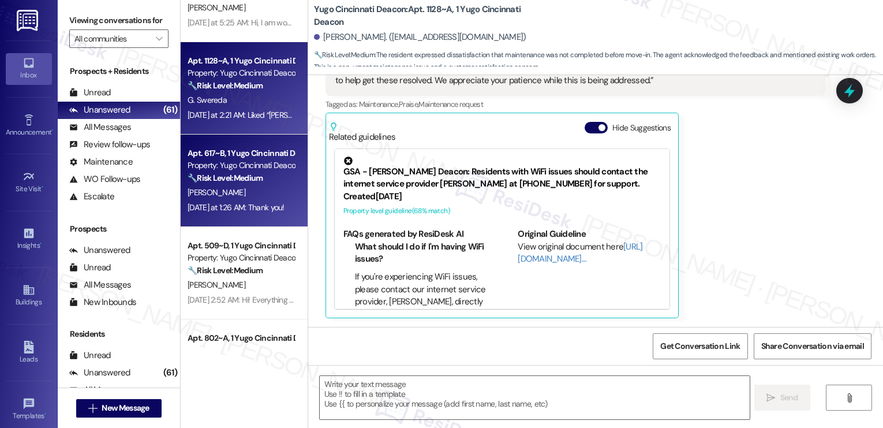
click at [230, 200] on div "[DATE] at 1:26 AM: Thank you! [DATE] at 1:26 AM: Thank you!" at bounding box center [240, 207] width 109 height 14
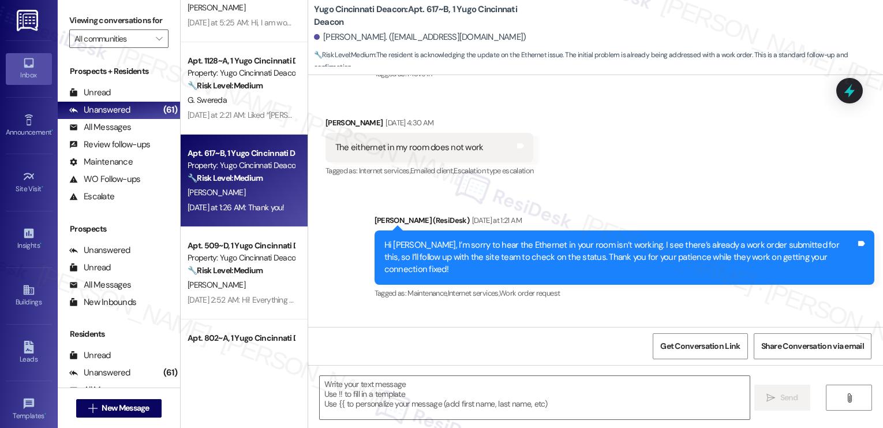
type textarea "Fetching suggested responses. Please feel free to read through the conversation…"
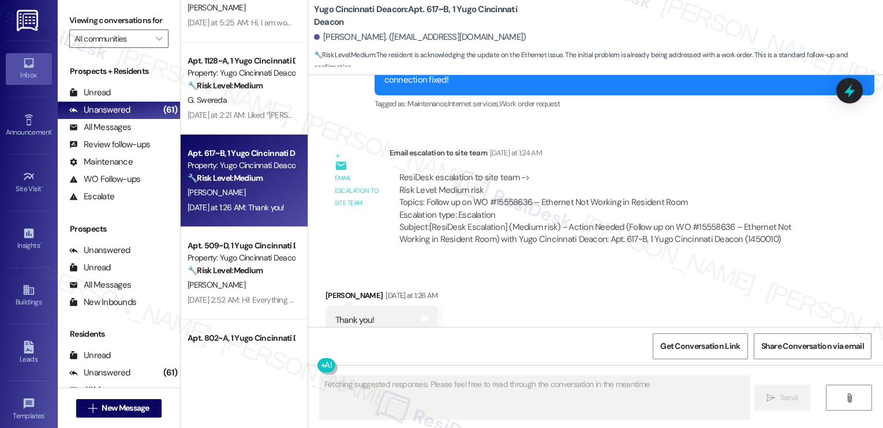
scroll to position [417, 0]
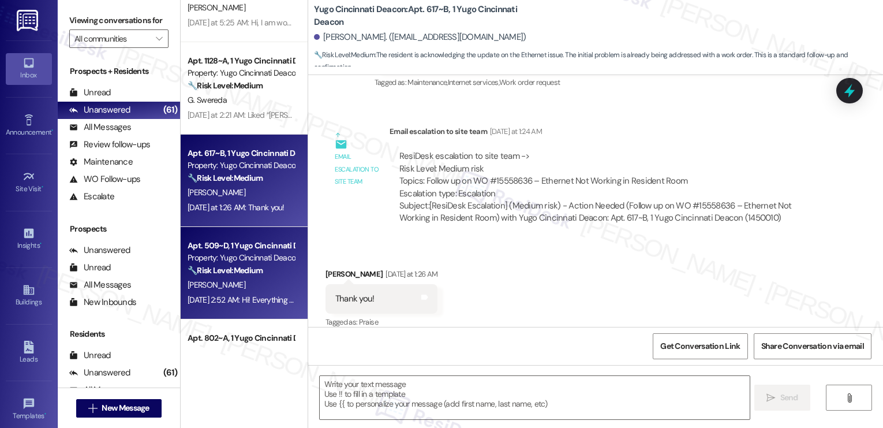
click at [211, 281] on span "[PERSON_NAME]" at bounding box center [217, 284] width 58 height 10
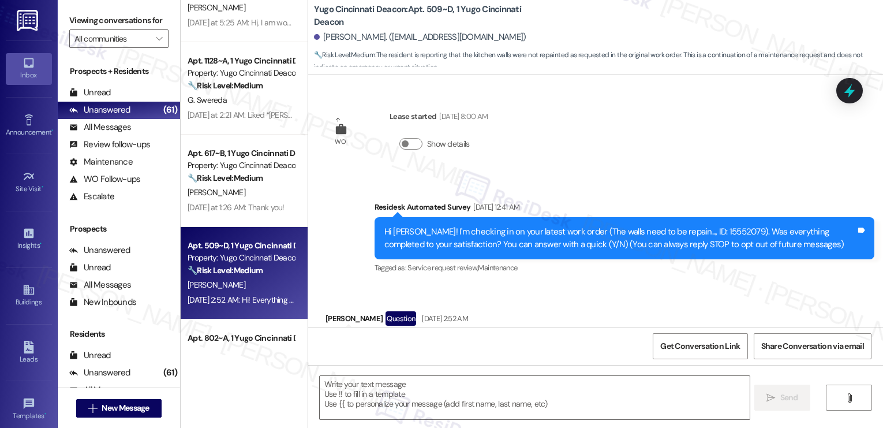
scroll to position [58, 0]
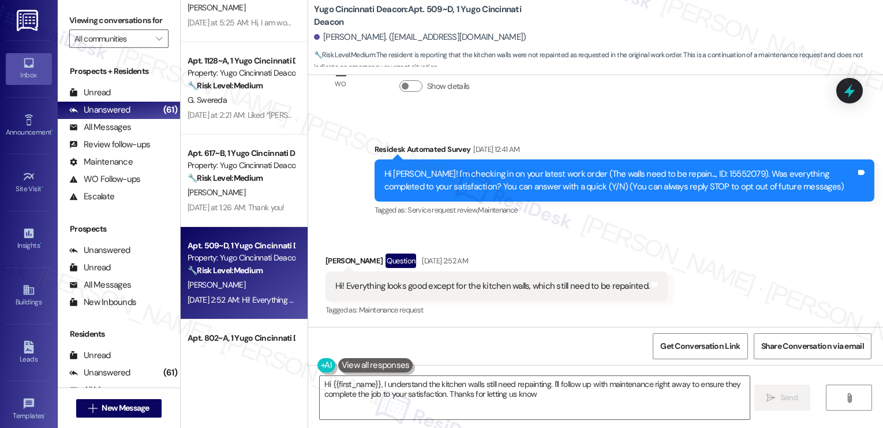
type textarea "Hi {{first_name}}, I understand the kitchen walls still need repainting. I'll f…"
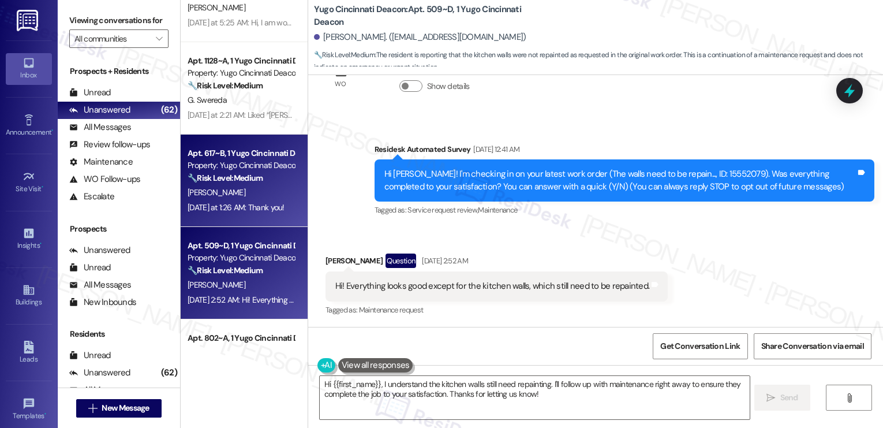
scroll to position [1755, 0]
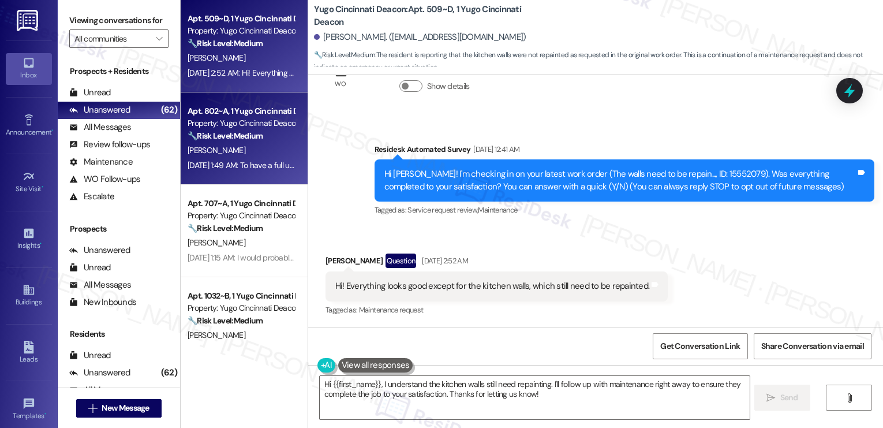
click at [228, 152] on div "[PERSON_NAME]" at bounding box center [240, 150] width 109 height 14
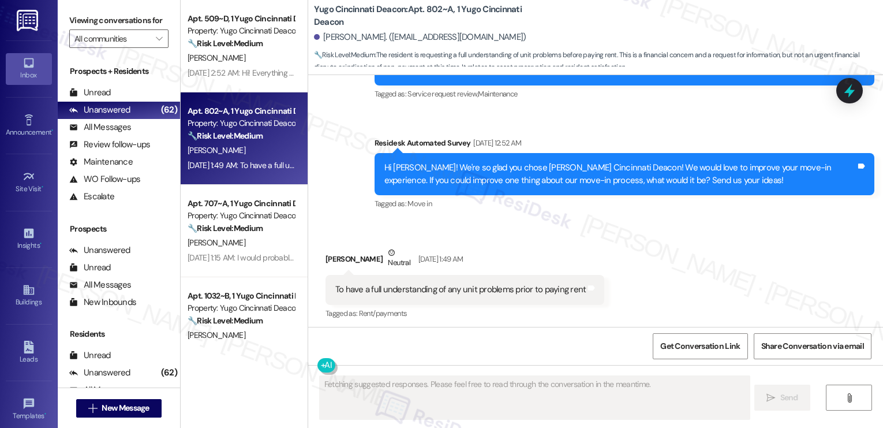
scroll to position [474, 0]
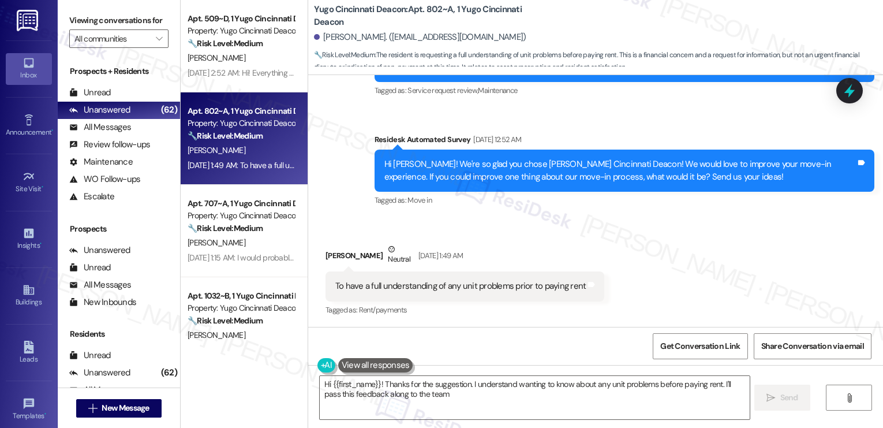
type textarea "Hi {{first_name}}! Thanks for the suggestion. I understand wanting to know abou…"
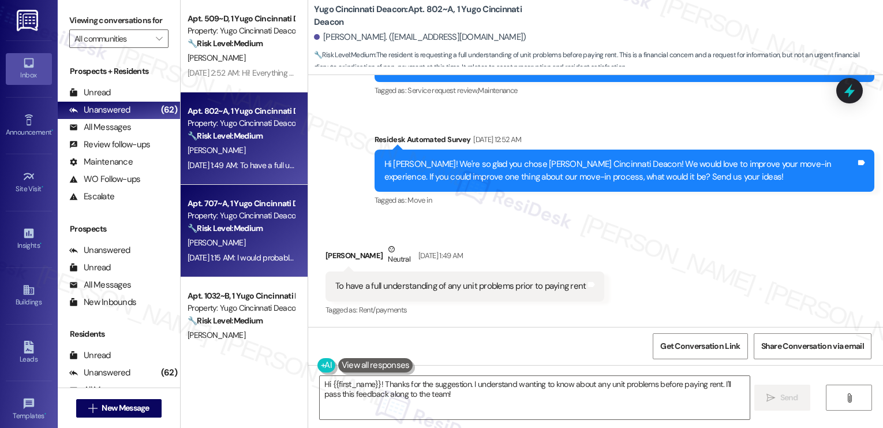
click at [245, 228] on strong "🔧 Risk Level: Medium" at bounding box center [225, 228] width 75 height 10
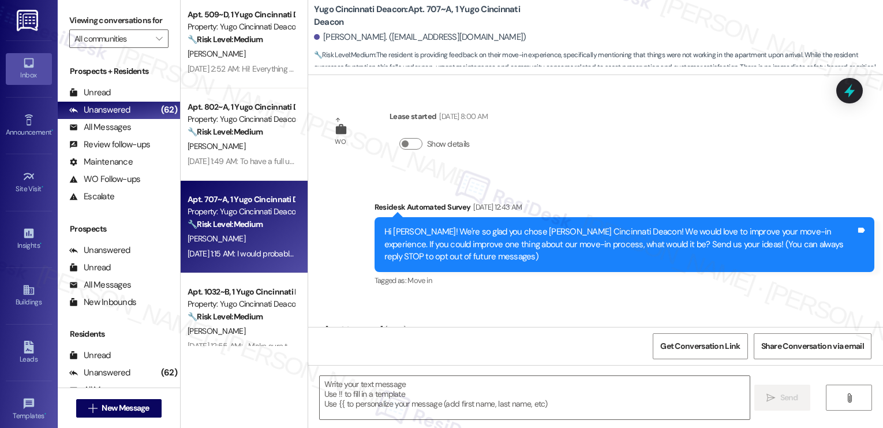
scroll to position [226, 0]
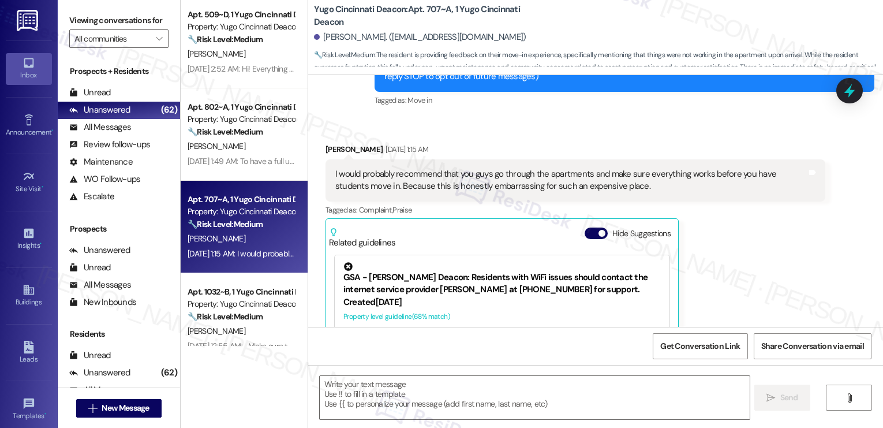
type textarea "Fetching suggested responses. Please feel free to read through the conversation…"
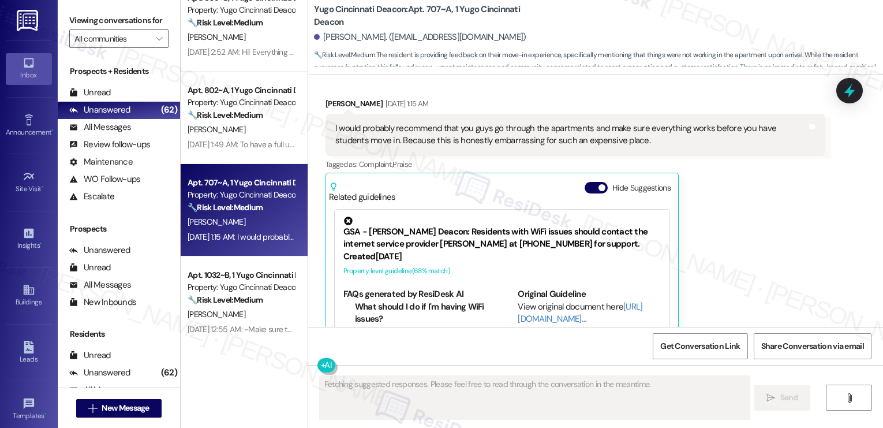
scroll to position [286, 0]
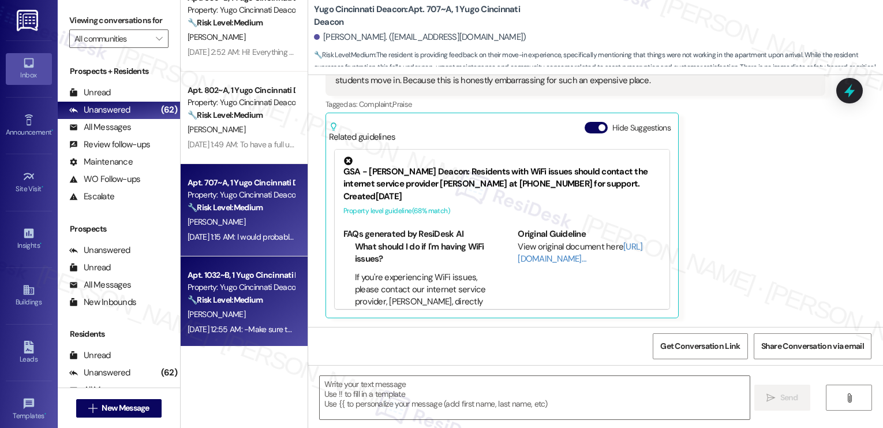
click at [222, 281] on div "Apt. 1032~B, 1 Yugo Cincinnati Deacon" at bounding box center [241, 275] width 107 height 12
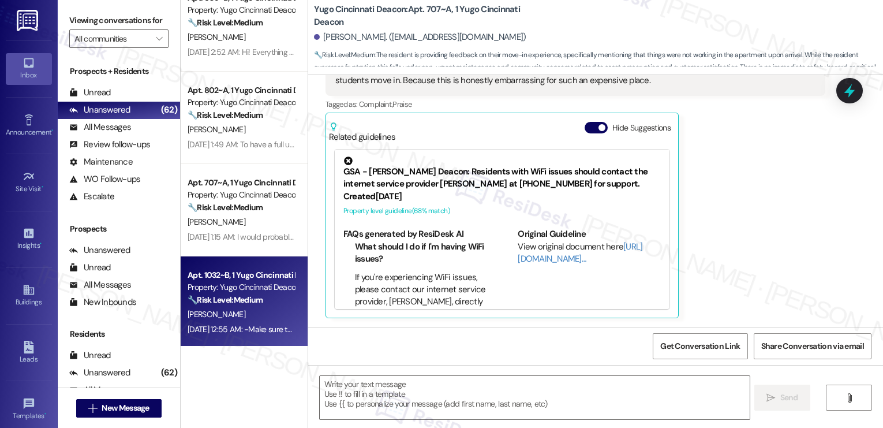
type textarea "Fetching suggested responses. Please feel free to read through the conversation…"
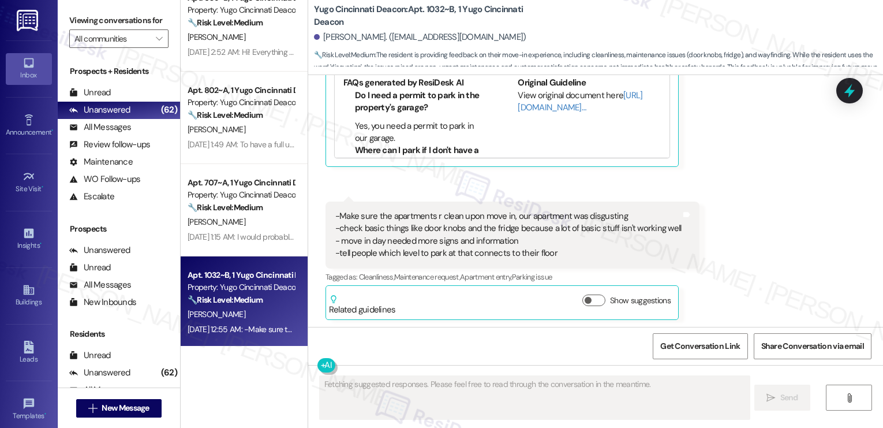
scroll to position [569, 0]
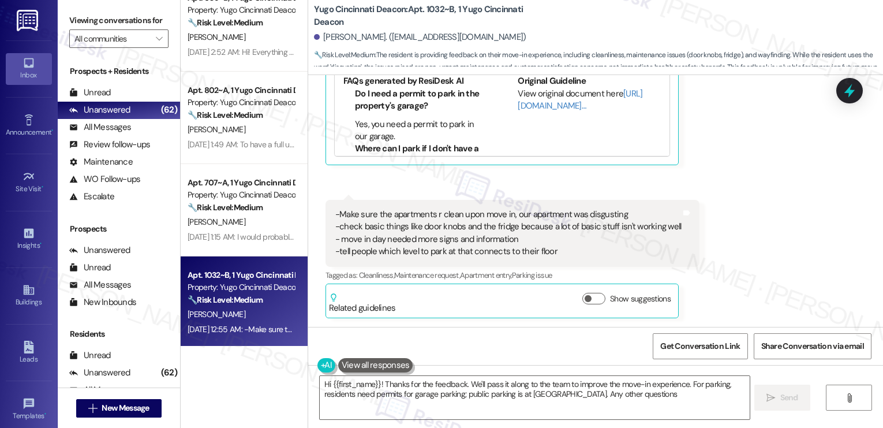
type textarea "Hi {{first_name}}! Thanks for the feedback. We'll pass it along to the team to …"
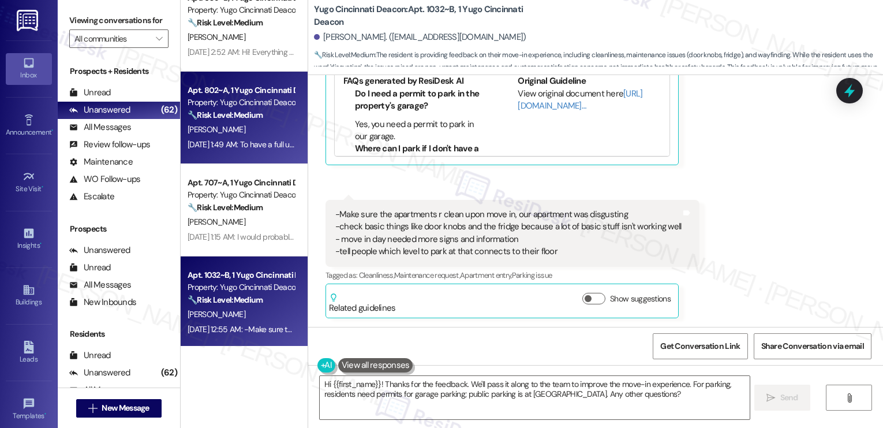
click at [238, 158] on div "Apt. 802~A, 1 Yugo Cincinnati Deacon Property: Yugo Cincinnati Deacon 🔧 Risk Le…" at bounding box center [244, 118] width 127 height 92
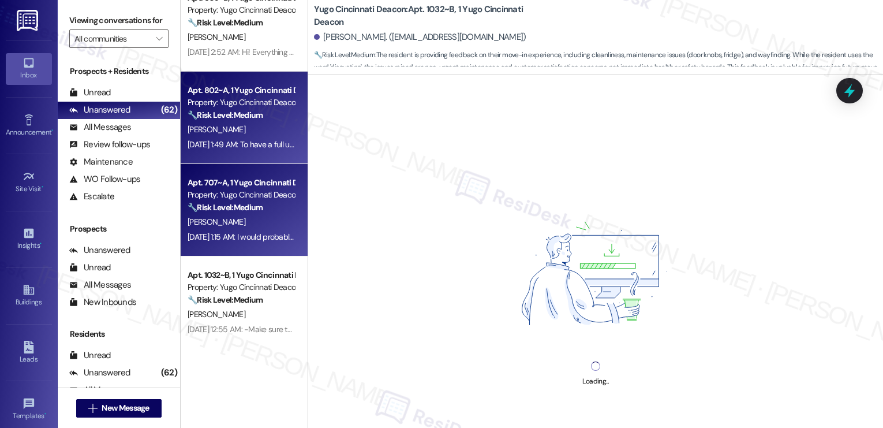
click at [238, 221] on div "[PERSON_NAME]" at bounding box center [240, 222] width 109 height 14
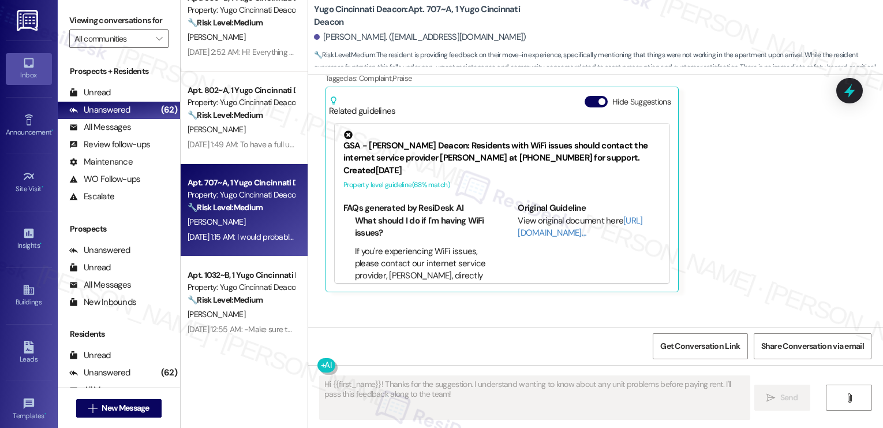
scroll to position [392, 0]
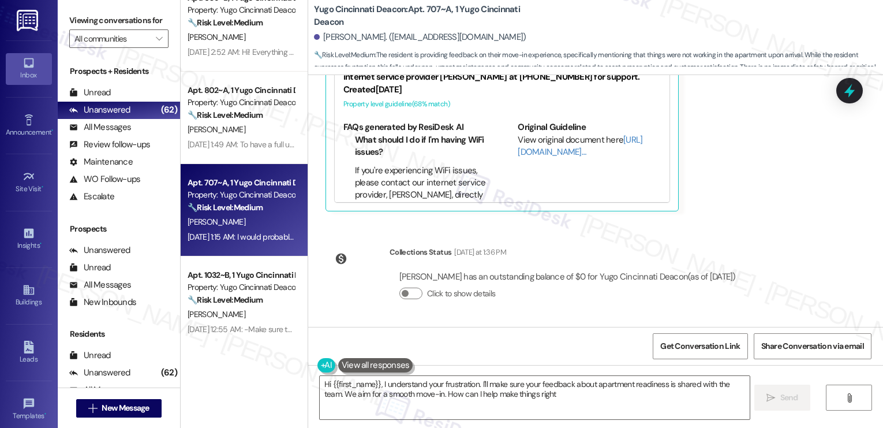
type textarea "Hi {{first_name}}, I understand your frustration. I'll make sure your feedback …"
